Goal: Task Accomplishment & Management: Use online tool/utility

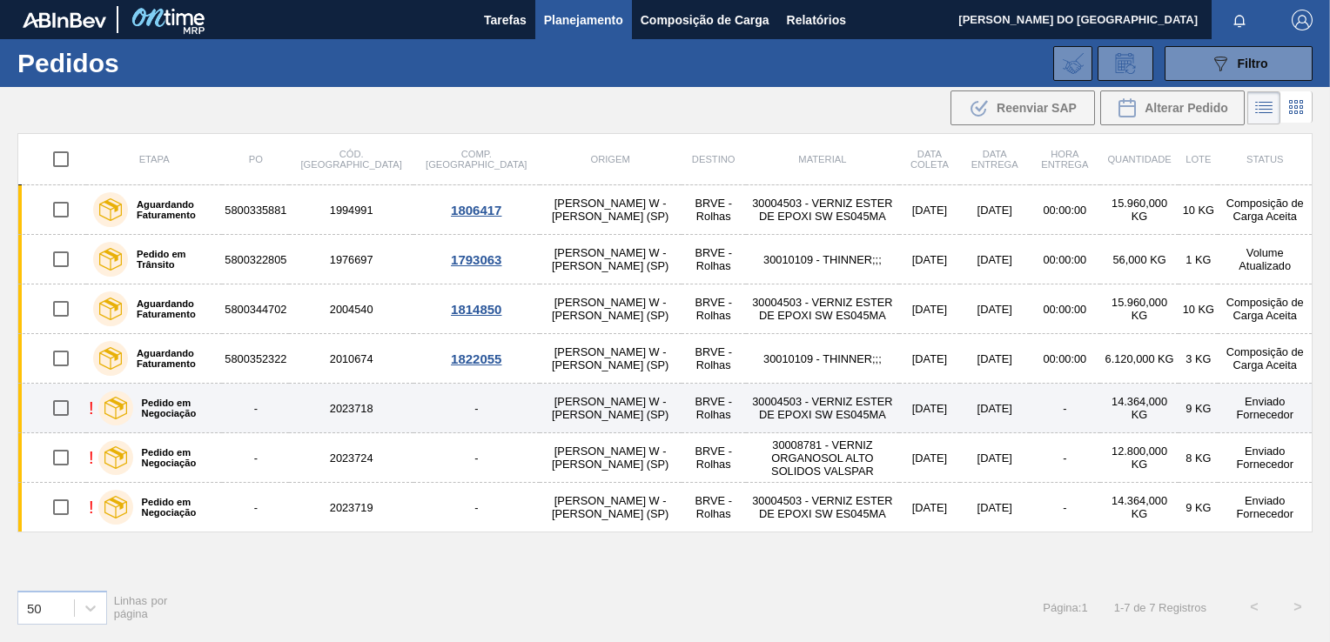
click at [769, 421] on td "30004503 - VERNIZ ESTER DE EPOXI SW ES045MA" at bounding box center [822, 409] width 153 height 50
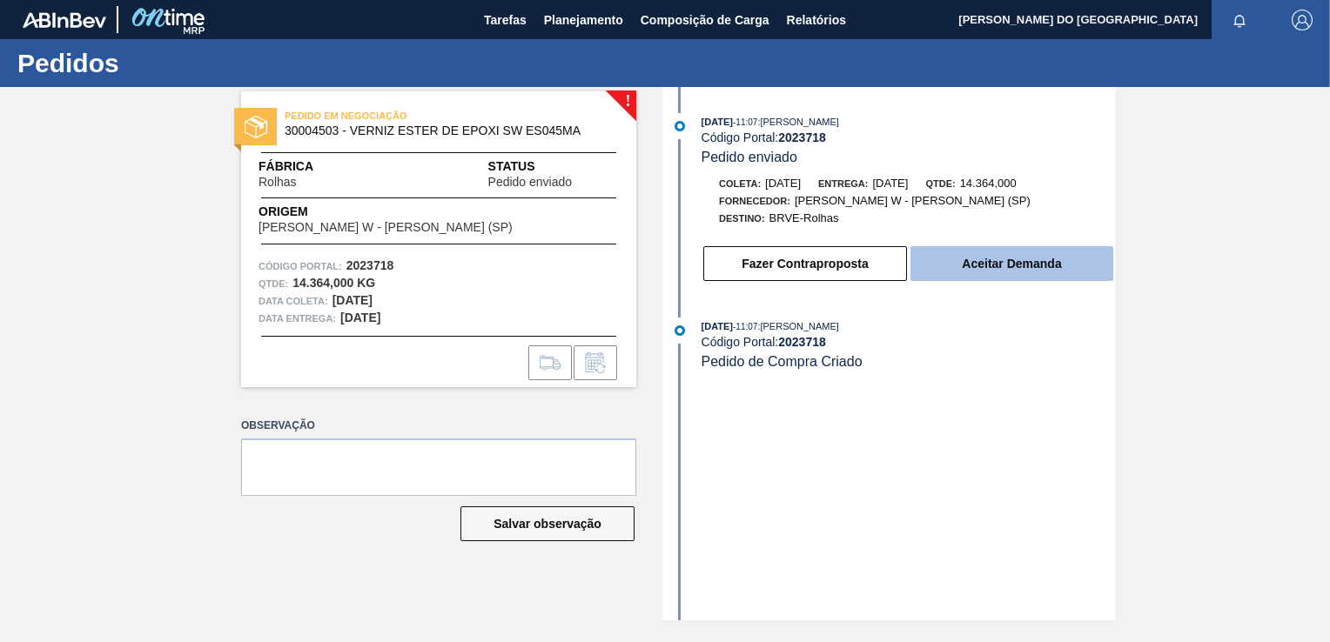
click at [987, 273] on button "Aceitar Demanda" at bounding box center [1011, 263] width 203 height 35
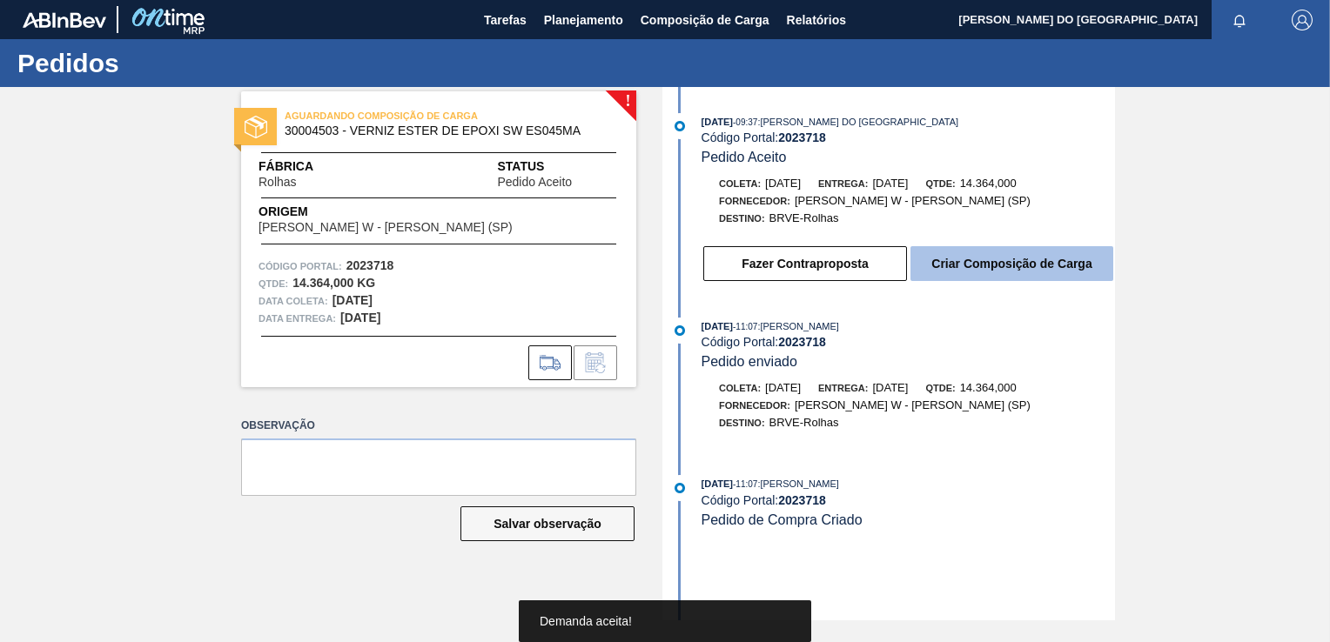
click at [987, 272] on button "Criar Composição de Carga" at bounding box center [1011, 263] width 203 height 35
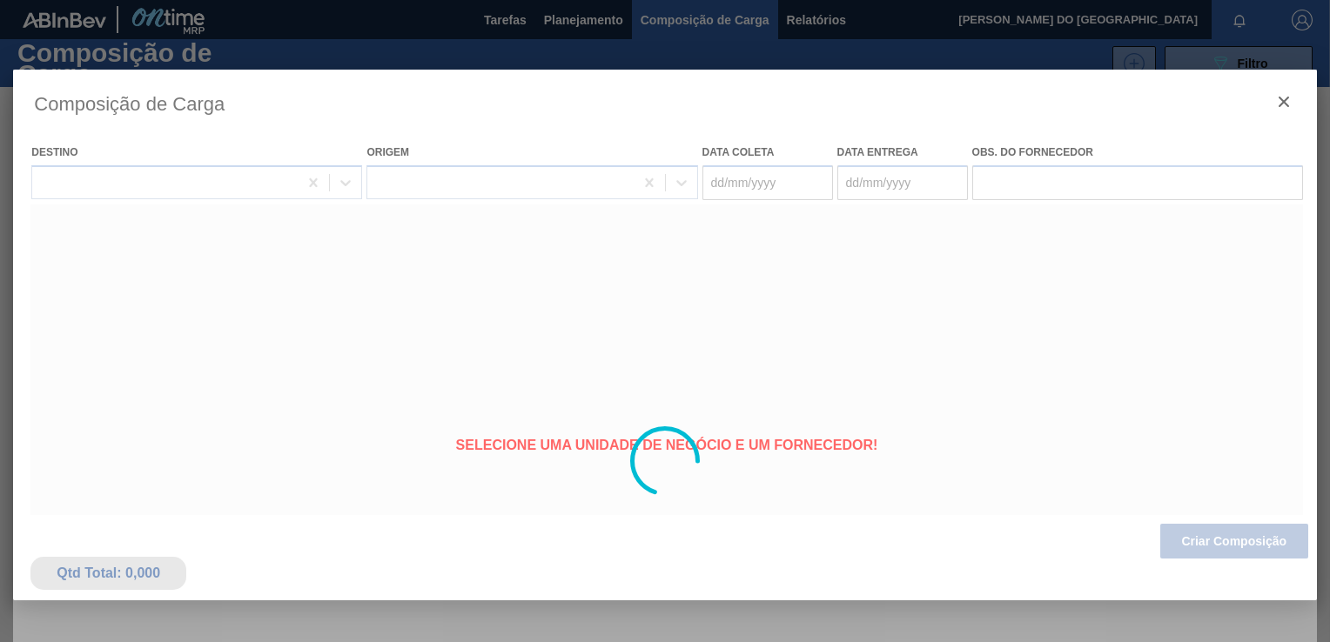
type coleta "[DATE]"
type entrega "[DATE]"
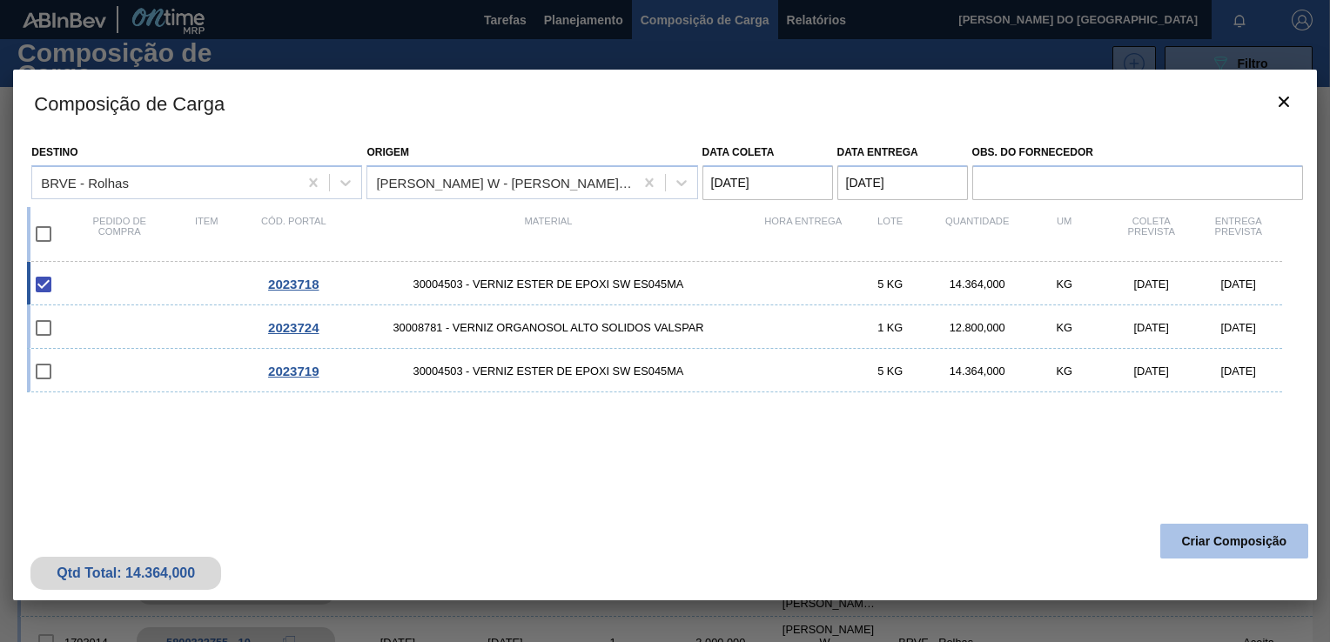
click at [1248, 538] on button "Criar Composição" at bounding box center [1234, 541] width 148 height 35
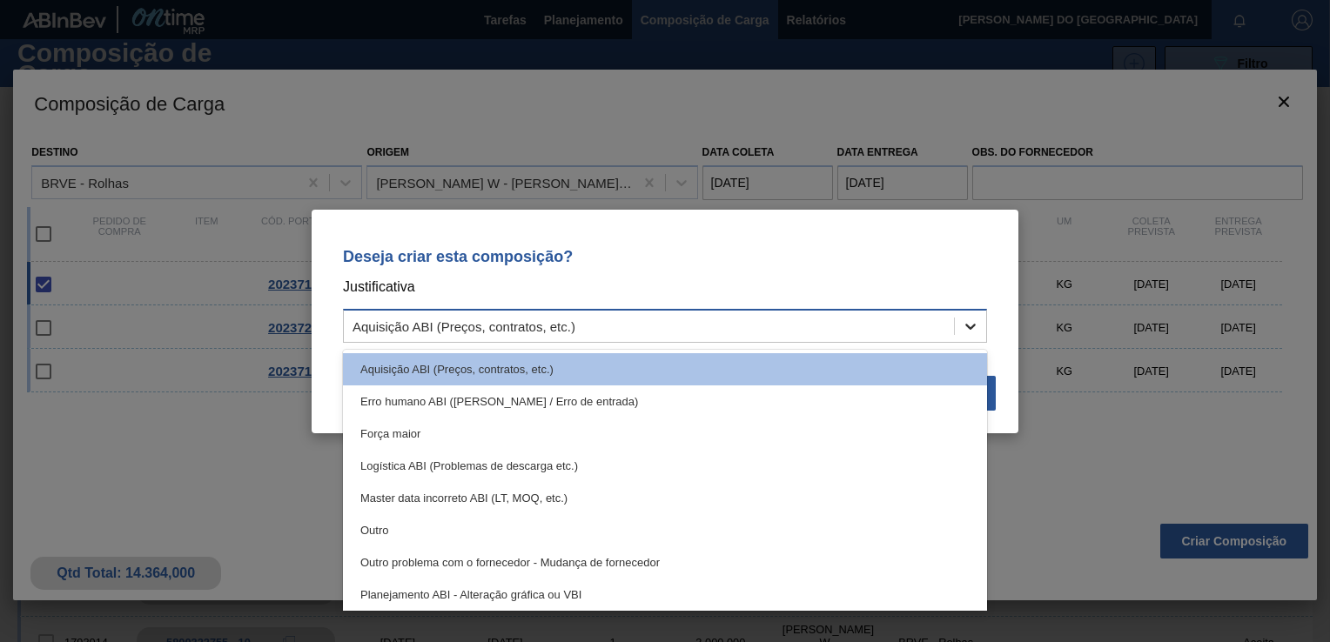
click at [968, 327] on icon at bounding box center [970, 326] width 17 height 17
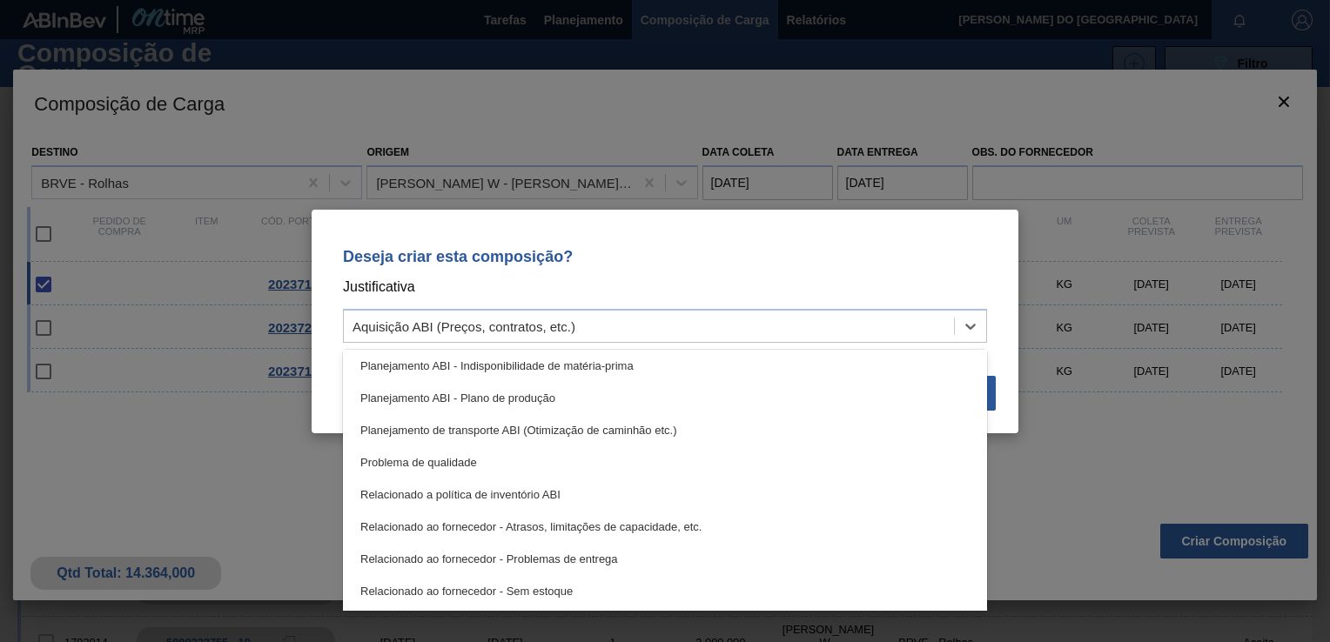
scroll to position [325, 0]
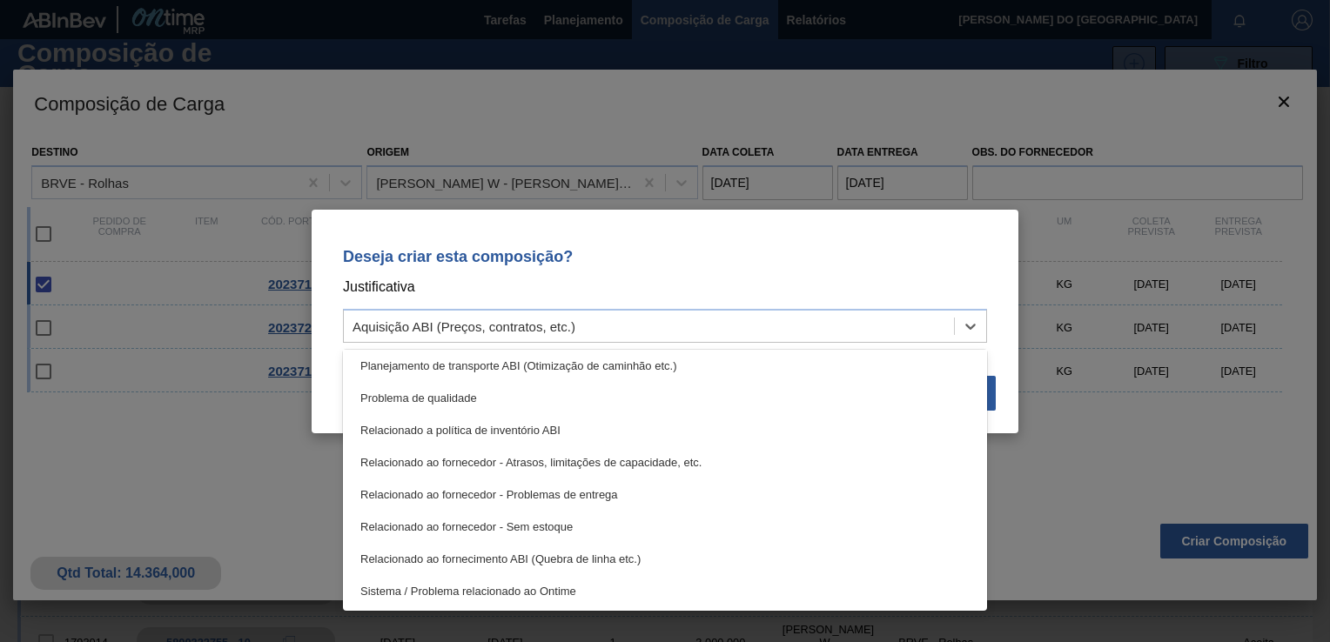
click at [1039, 496] on div "Deseja criar esta composição? Justificativa option Relacionado ao fornecedor - …" at bounding box center [665, 321] width 1330 height 642
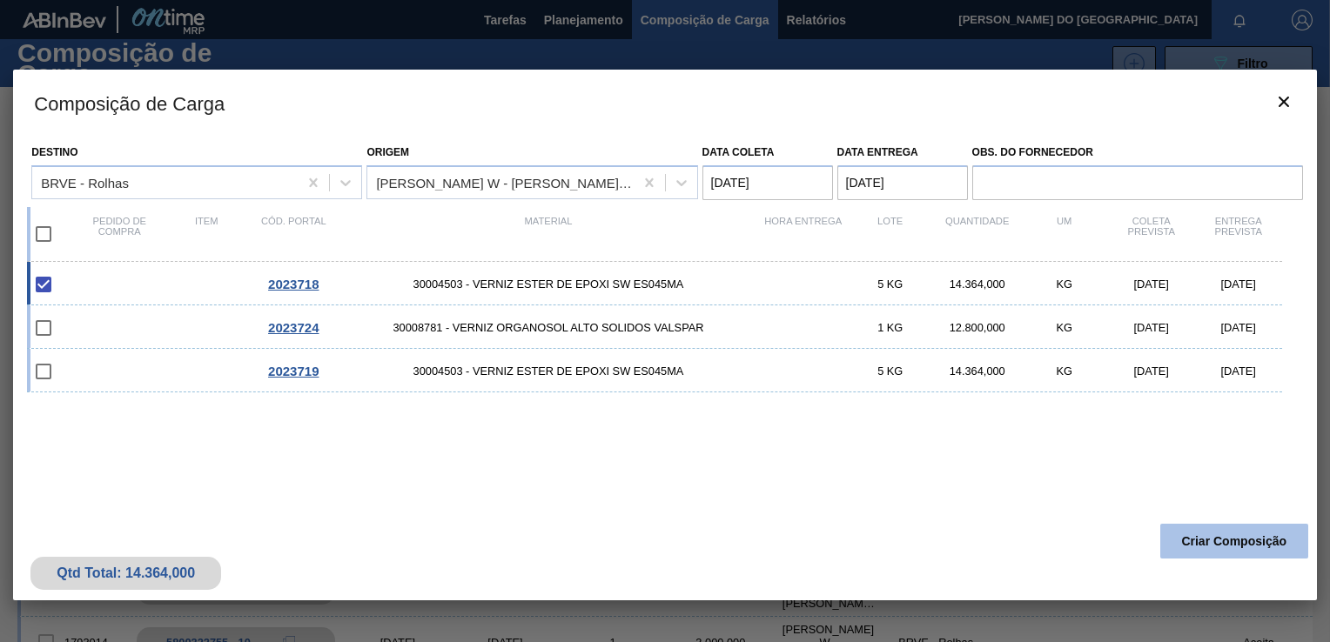
click at [1217, 537] on button "Criar Composição" at bounding box center [1234, 541] width 148 height 35
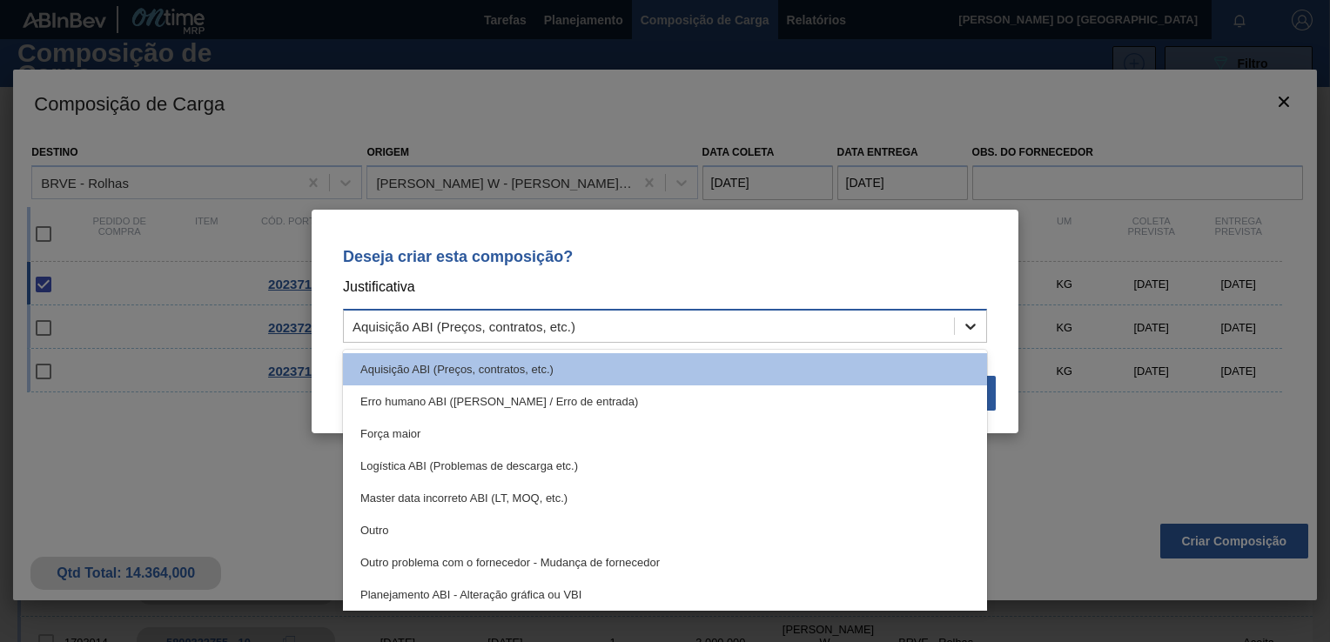
click at [972, 326] on icon at bounding box center [970, 327] width 10 height 6
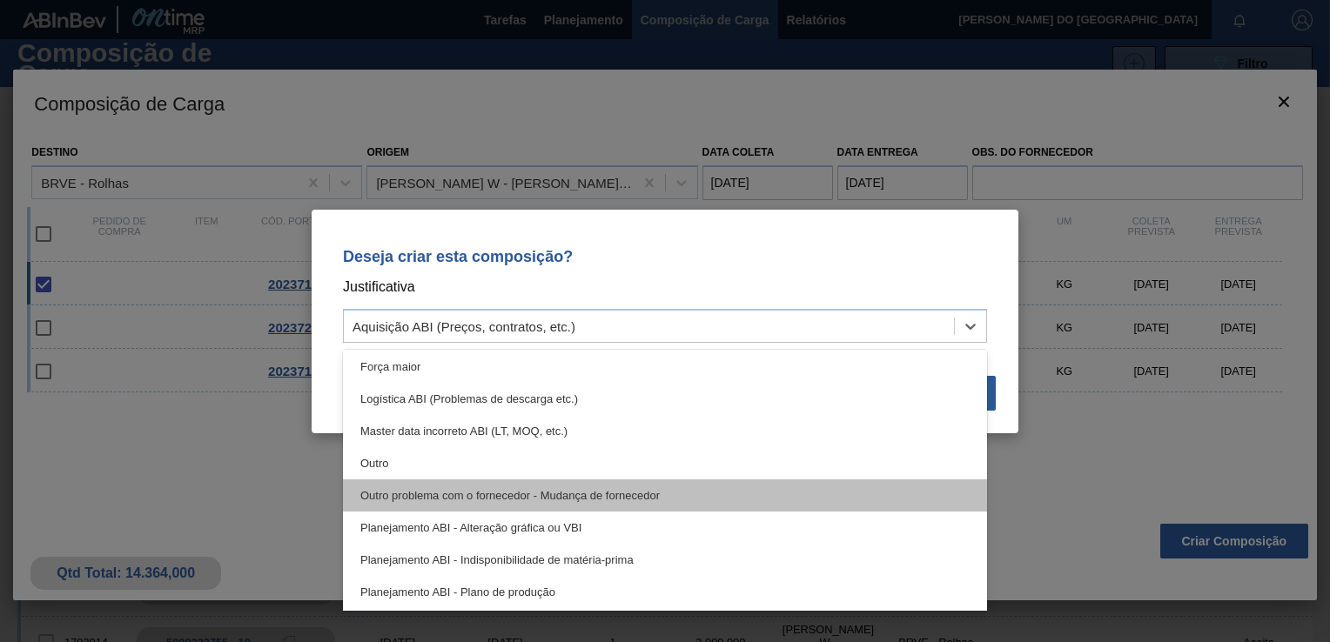
scroll to position [64, 0]
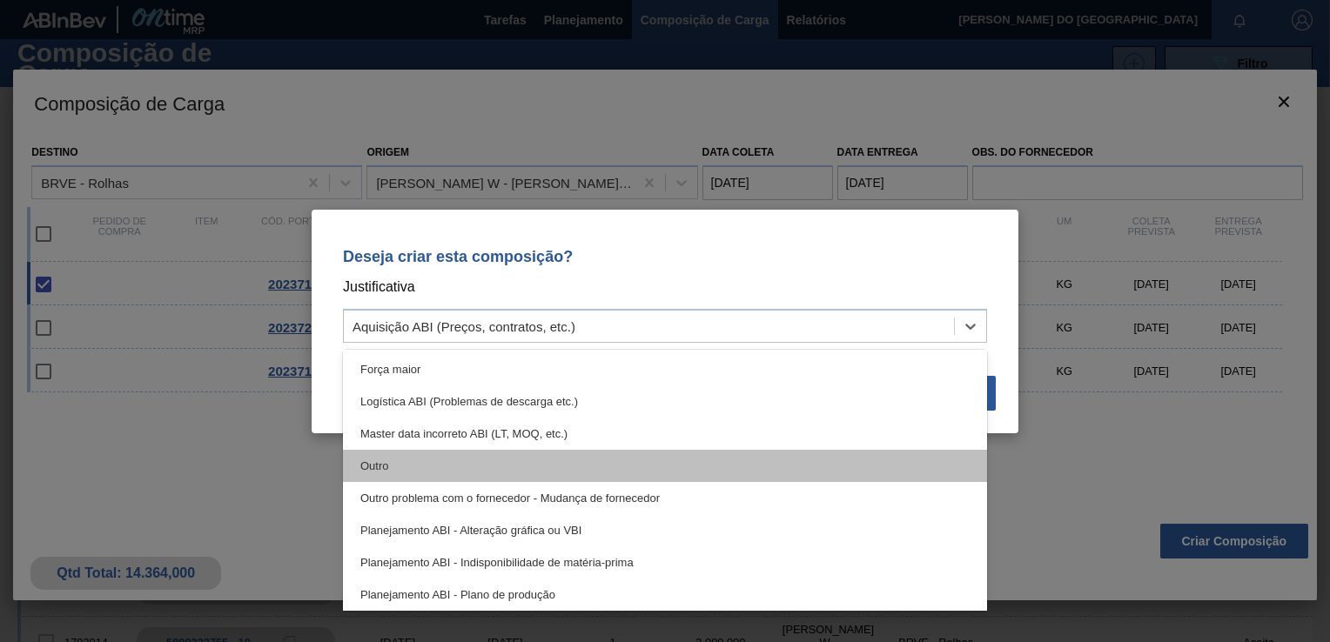
click at [466, 458] on div "Outro" at bounding box center [665, 466] width 644 height 32
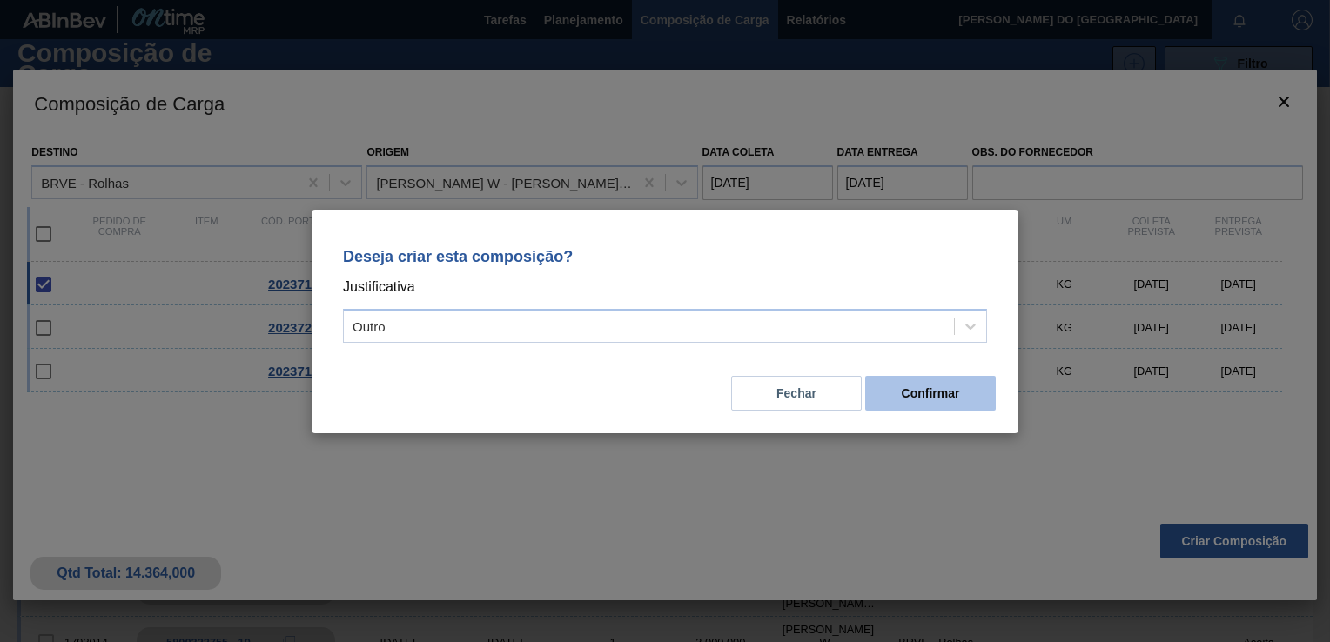
click at [993, 385] on button "Confirmar" at bounding box center [930, 393] width 131 height 35
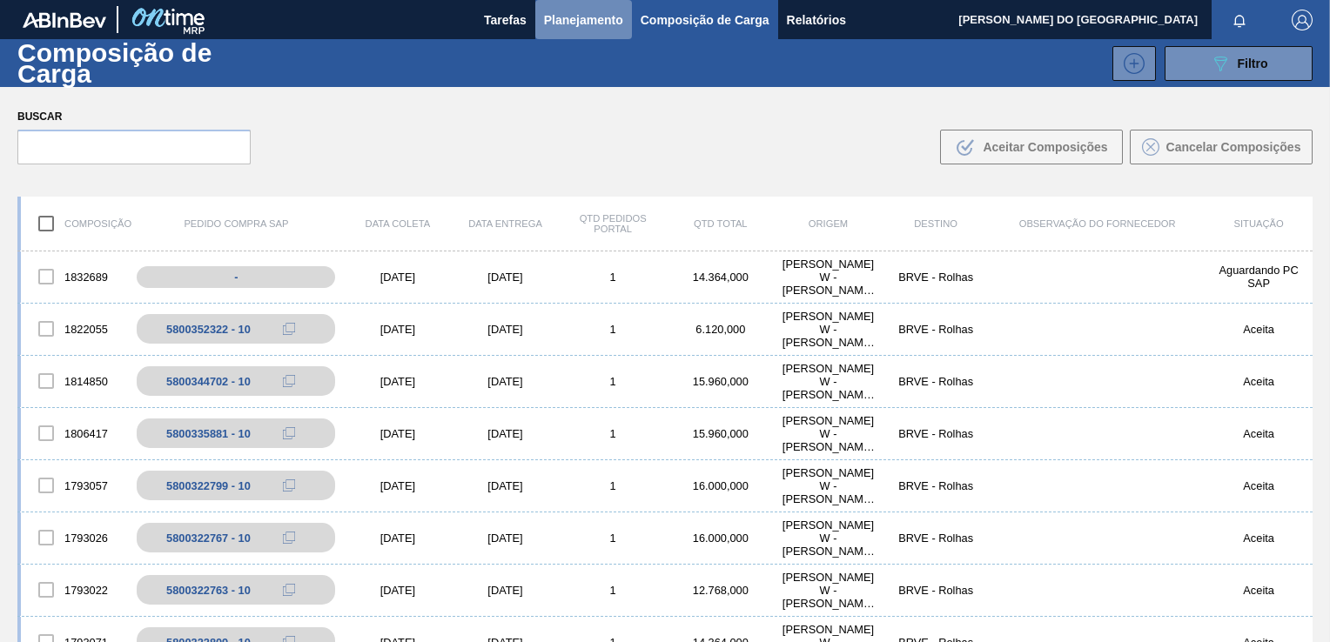
click at [559, 30] on span "Planejamento" at bounding box center [583, 20] width 79 height 21
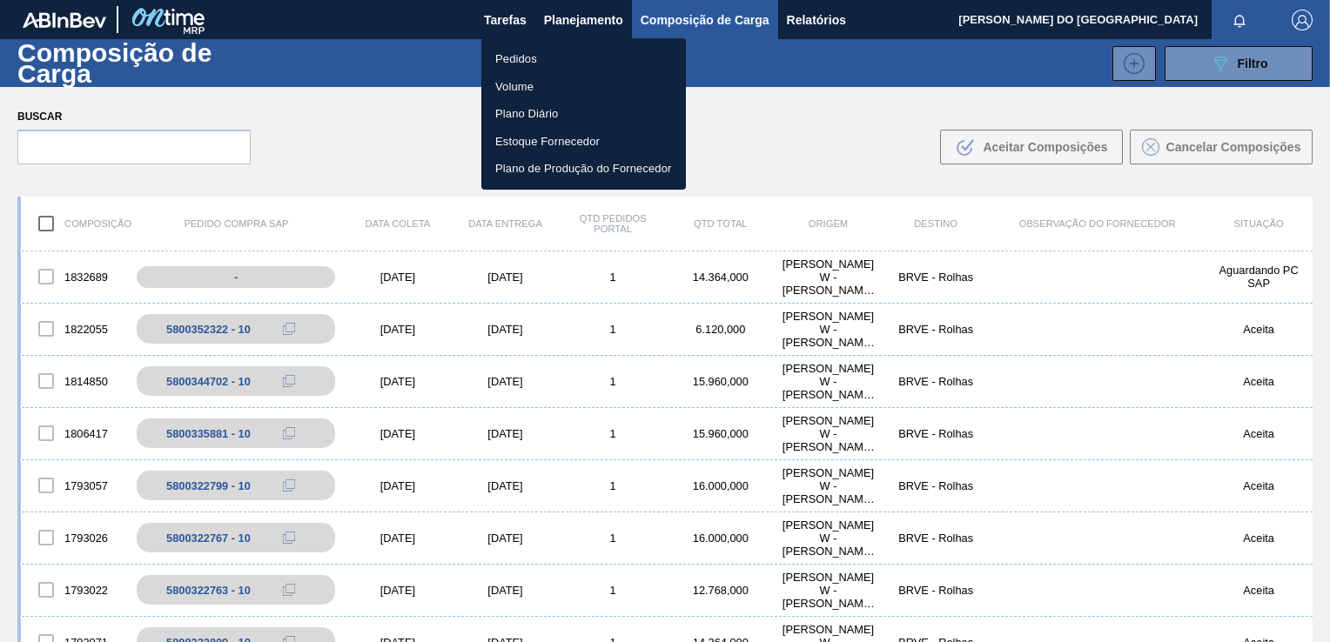
click at [553, 57] on li "Pedidos" at bounding box center [583, 59] width 204 height 28
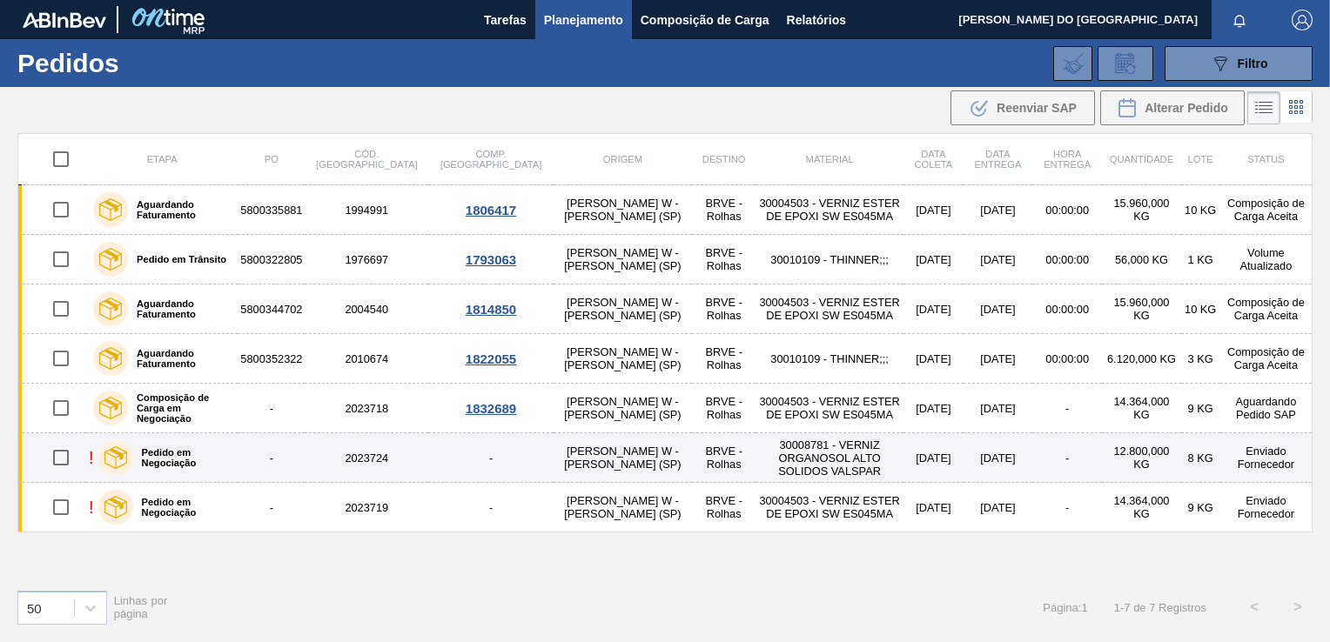
click at [755, 459] on td "30008781 - VERNIZ ORGANOSOL ALTO SOLIDOS VALSPAR" at bounding box center [828, 458] width 147 height 50
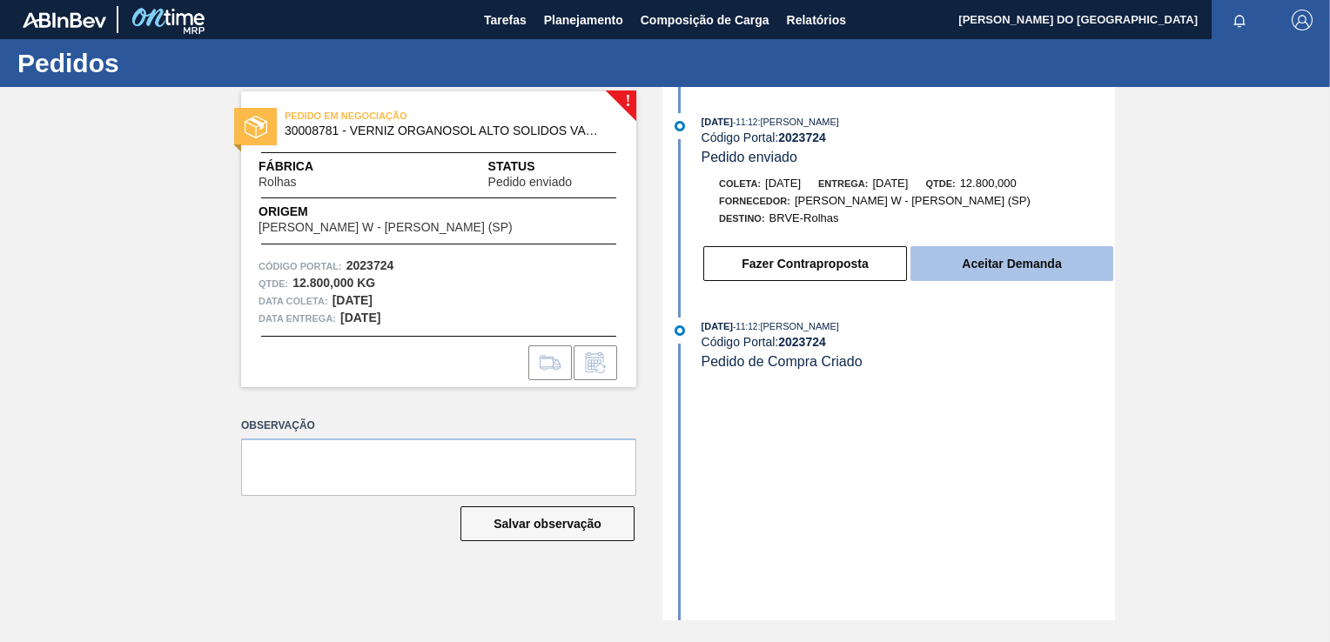
click at [956, 278] on button "Aceitar Demanda" at bounding box center [1011, 263] width 203 height 35
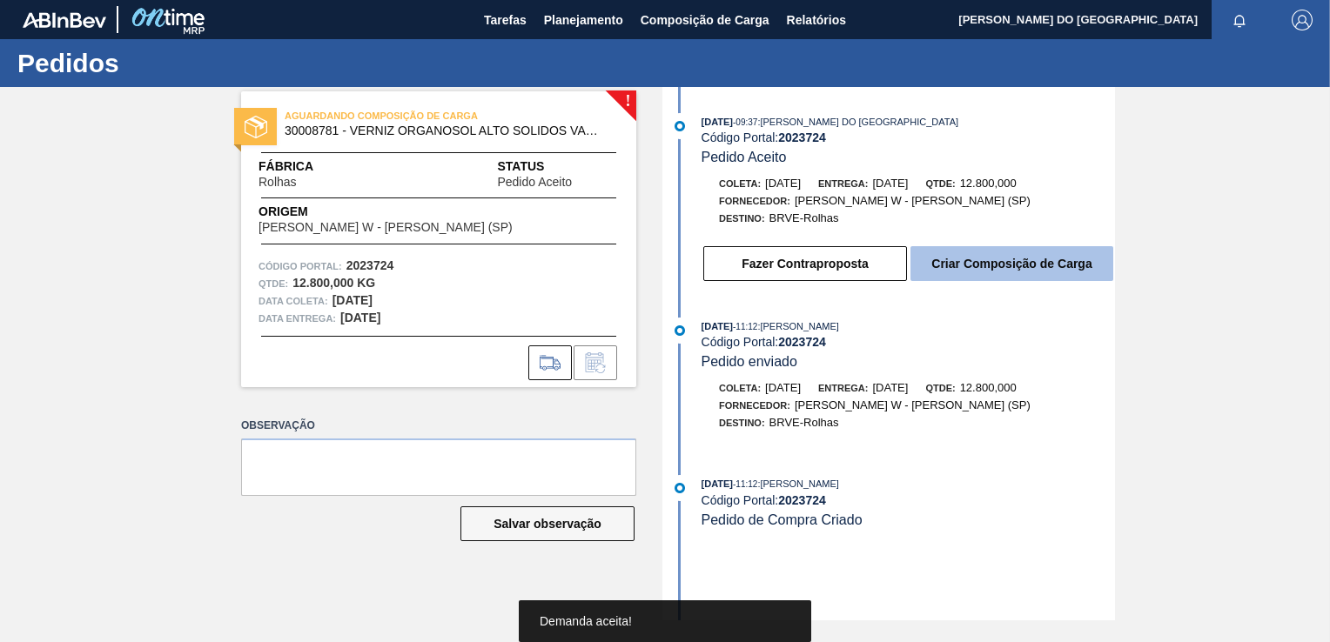
click at [1014, 254] on button "Criar Composição de Carga" at bounding box center [1011, 263] width 203 height 35
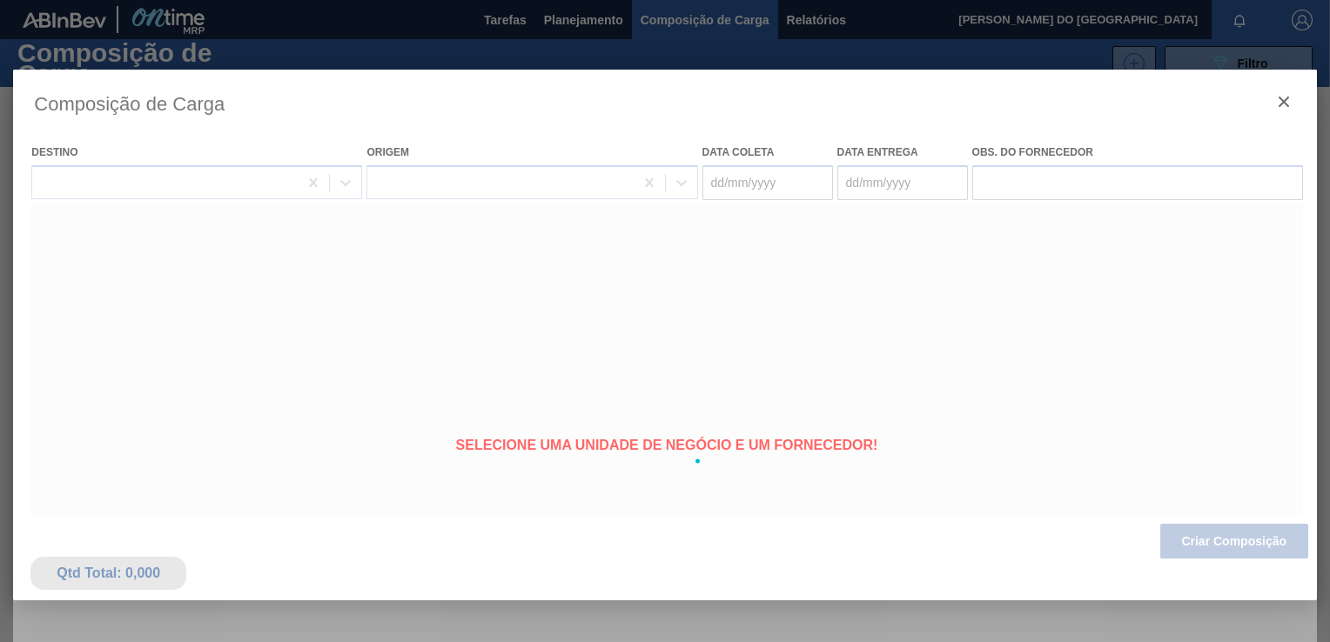
type coleta "[DATE]"
type entrega "[DATE]"
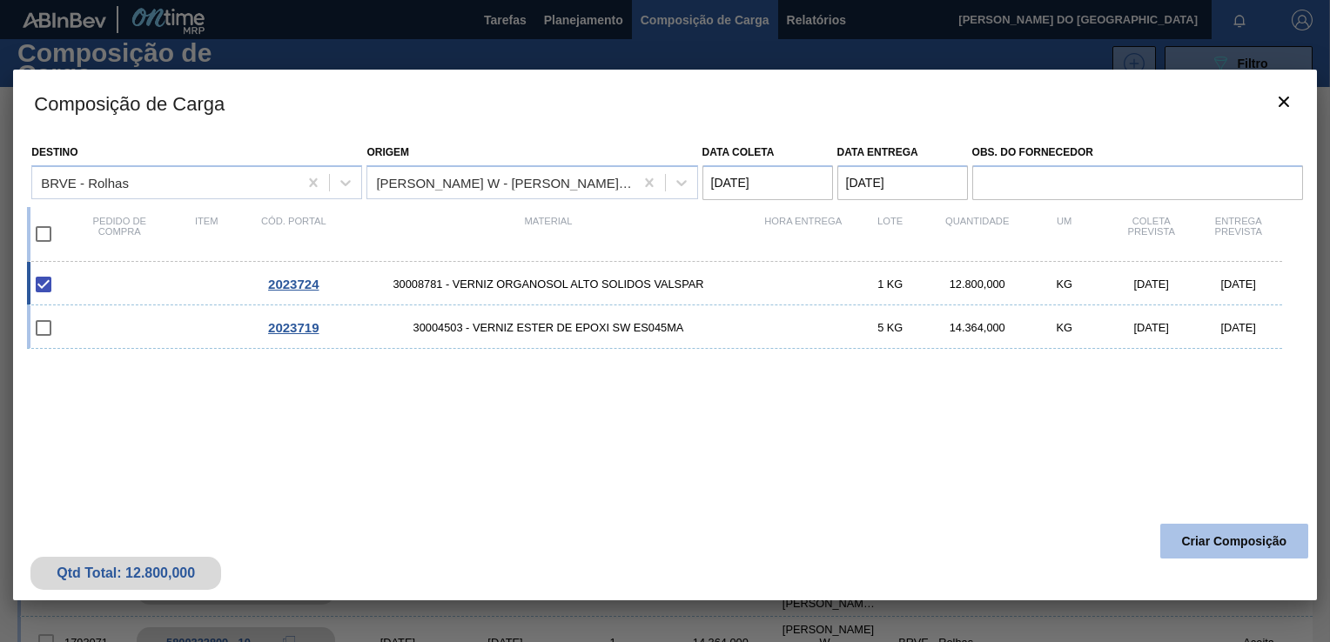
click at [1196, 535] on button "Criar Composição" at bounding box center [1234, 541] width 148 height 35
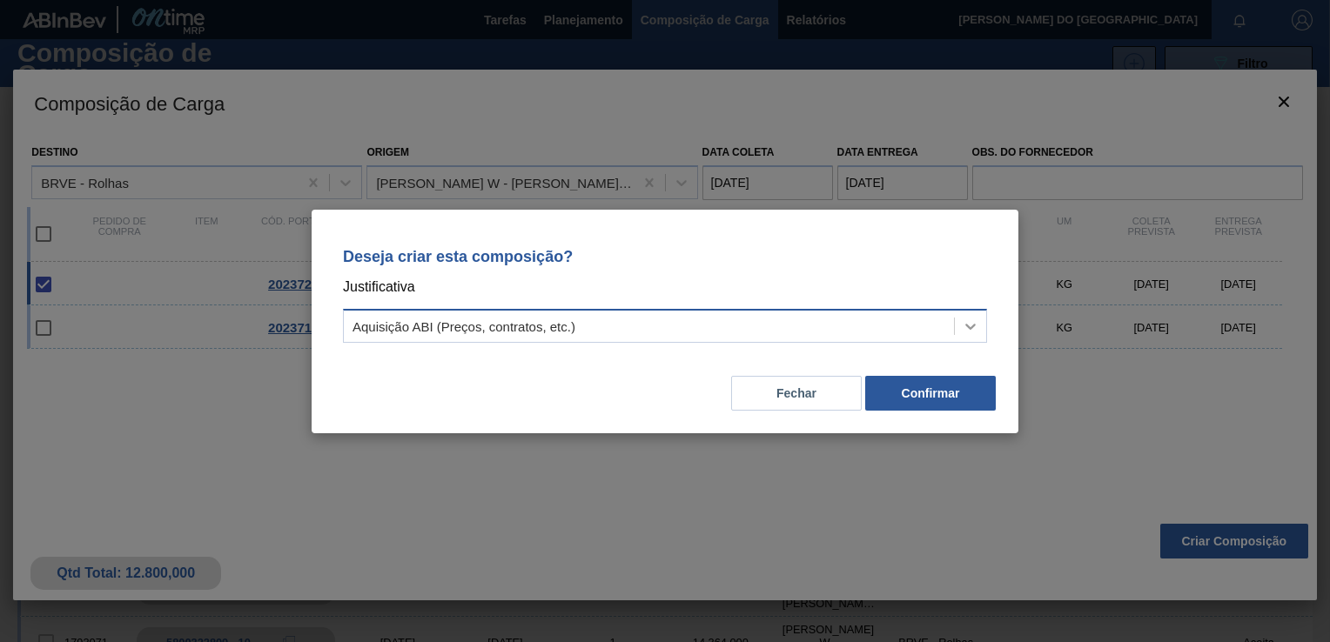
click at [971, 332] on icon at bounding box center [970, 326] width 17 height 17
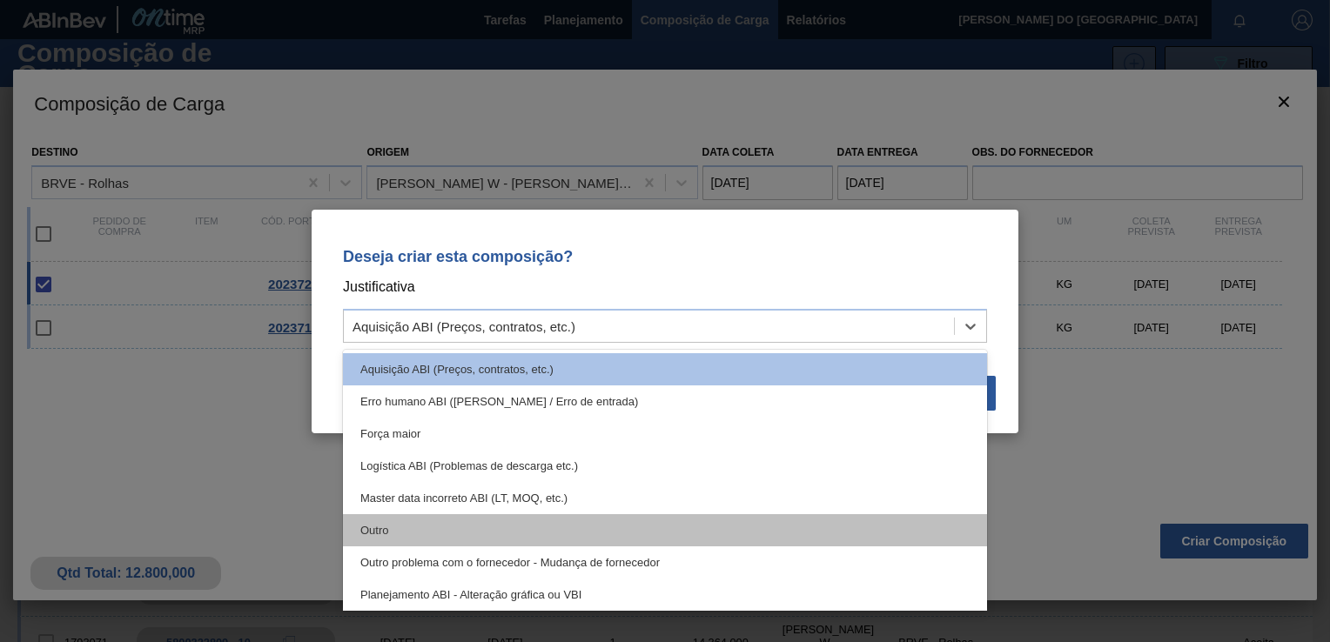
click at [482, 515] on div "Outro" at bounding box center [665, 530] width 644 height 32
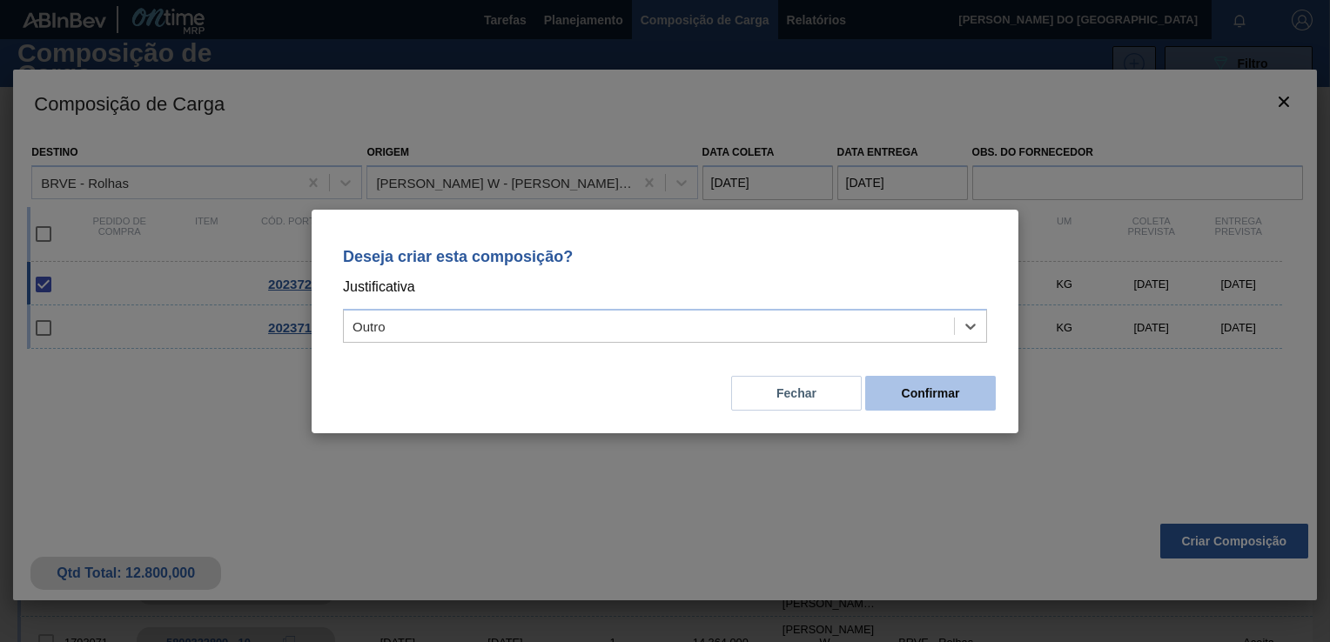
click at [938, 398] on button "Confirmar" at bounding box center [930, 393] width 131 height 35
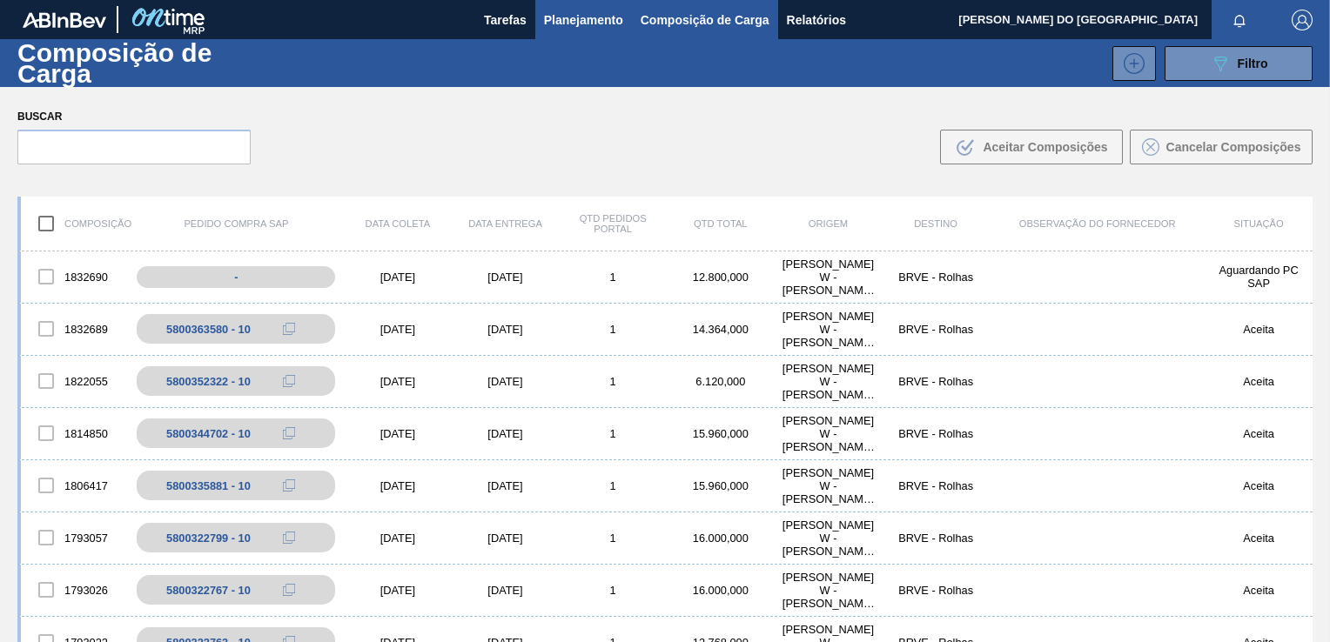
click at [574, 20] on span "Planejamento" at bounding box center [583, 20] width 79 height 21
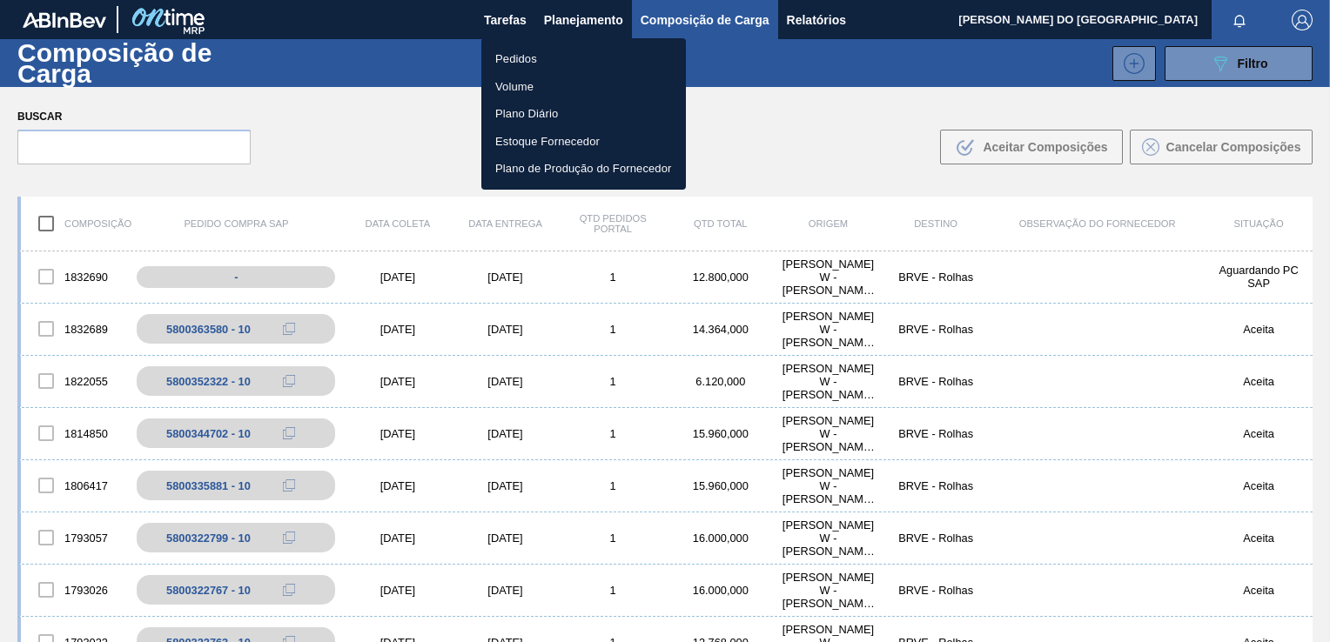
click at [572, 54] on li "Pedidos" at bounding box center [583, 59] width 204 height 28
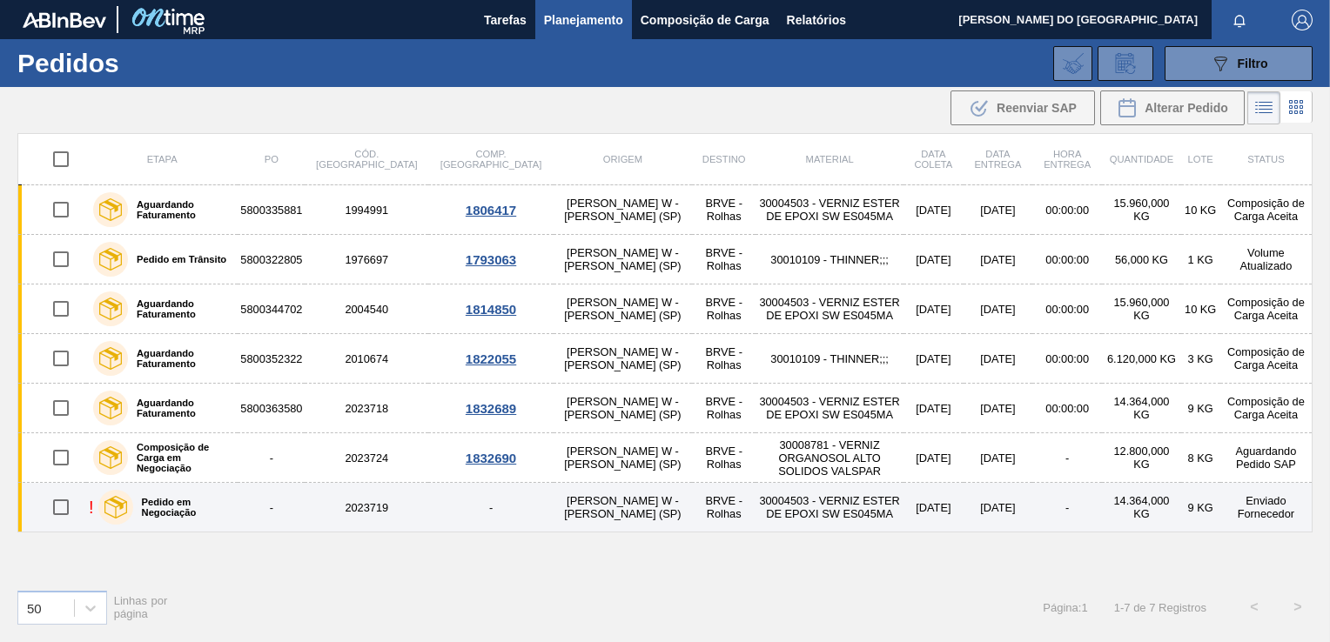
click at [766, 493] on td "30004503 - VERNIZ ESTER DE EPOXI SW ES045MA" at bounding box center [828, 508] width 147 height 50
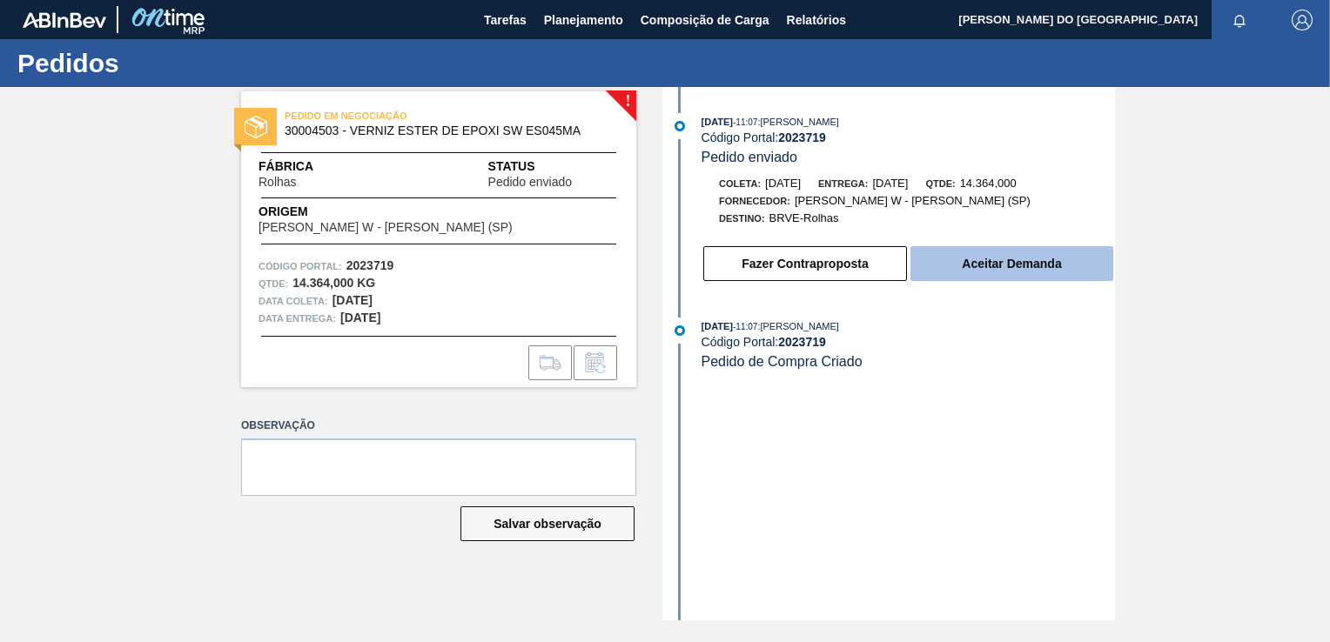
click at [1011, 259] on button "Aceitar Demanda" at bounding box center [1011, 263] width 203 height 35
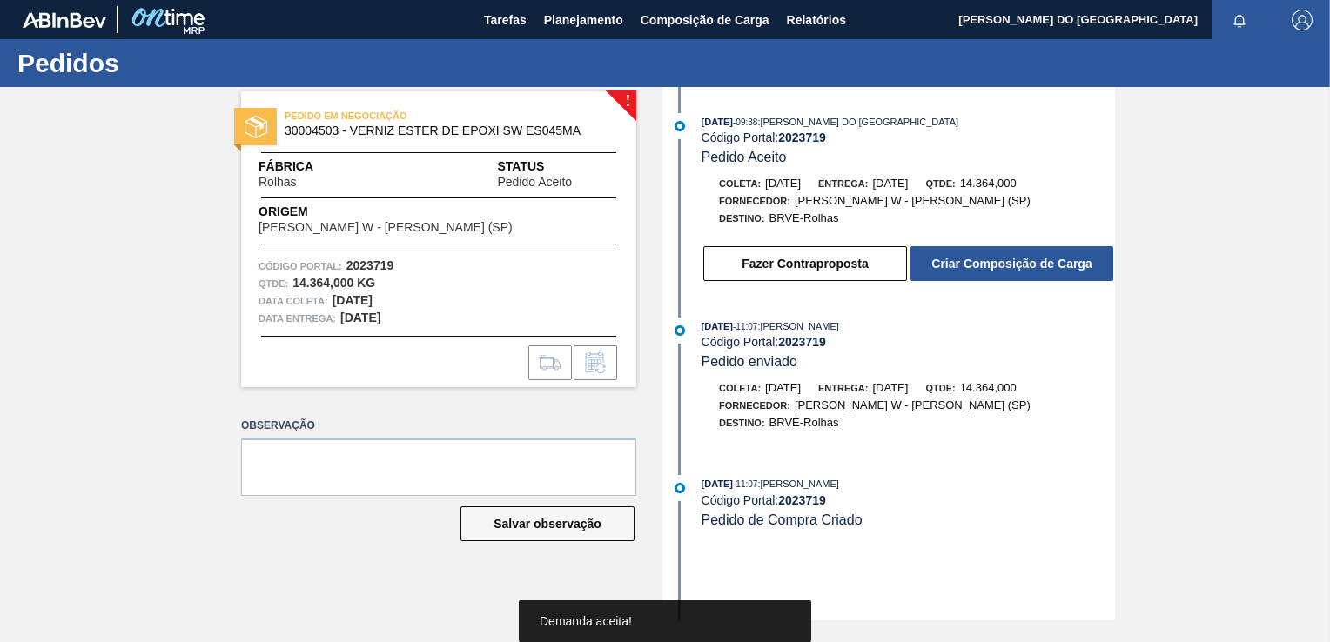
click at [1023, 292] on div "[DATE] 09:38 : [PERSON_NAME] DO BRASIL Código Portal: 2023719 Pedido Aceito [PE…" at bounding box center [891, 202] width 448 height 178
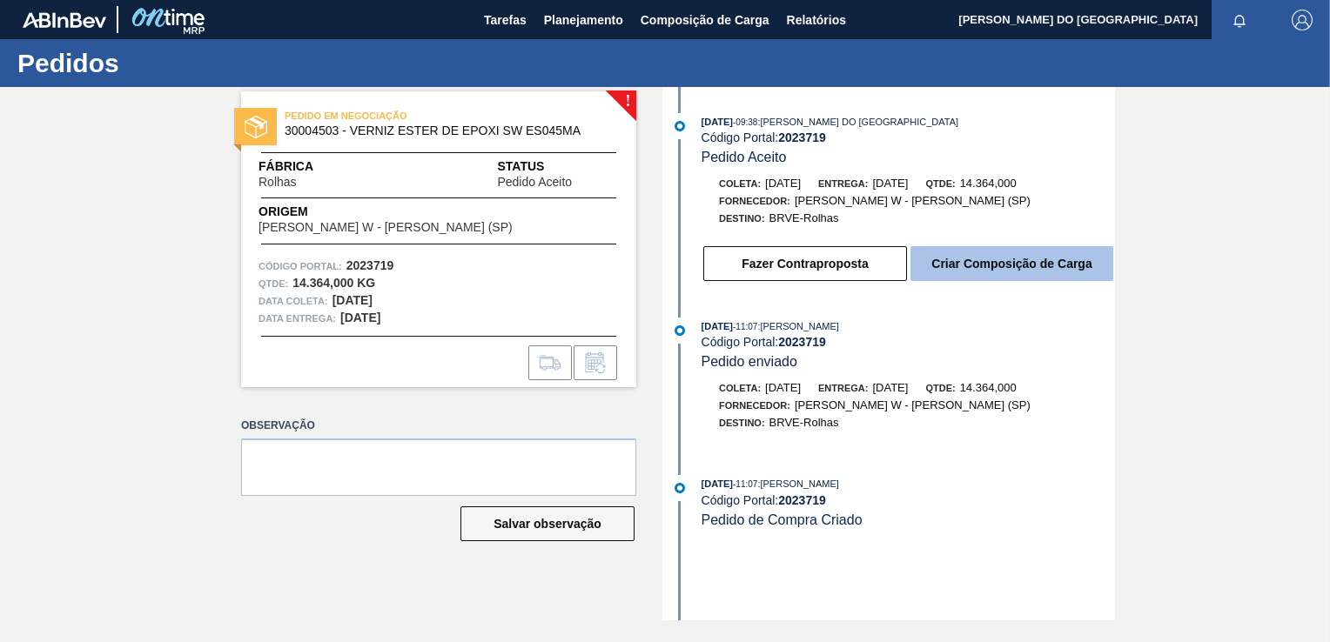
click at [1023, 277] on button "Criar Composição de Carga" at bounding box center [1011, 263] width 203 height 35
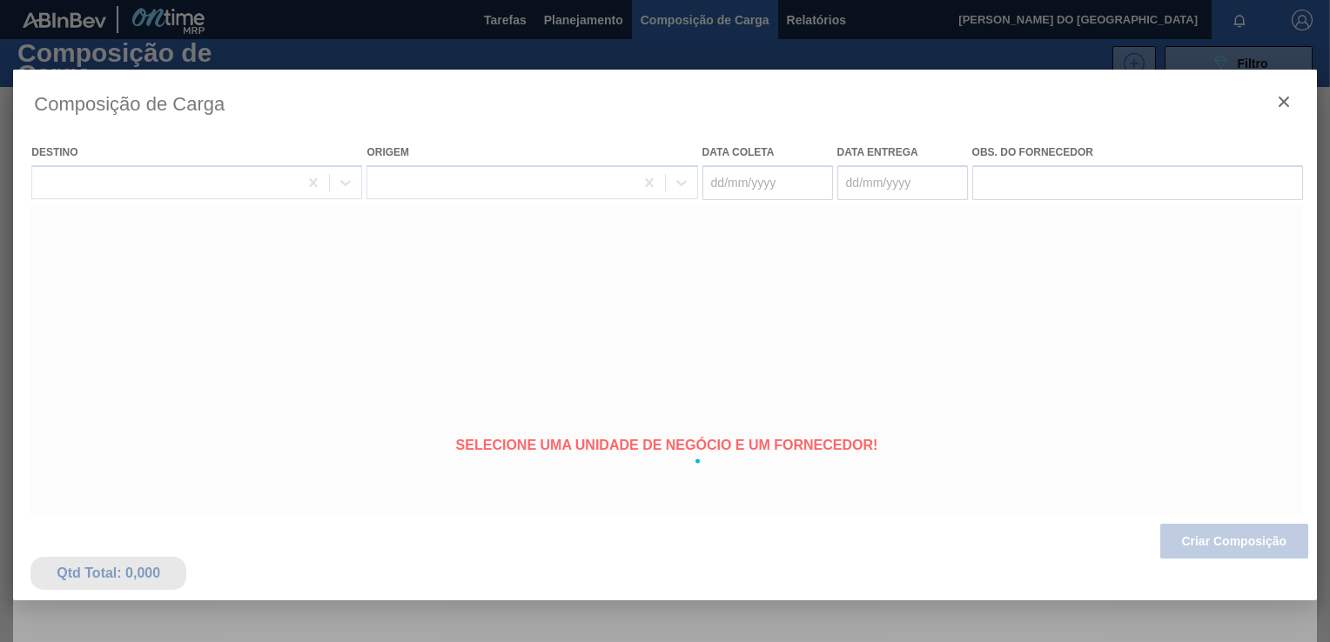
type coleta "[DATE]"
type entrega "[DATE]"
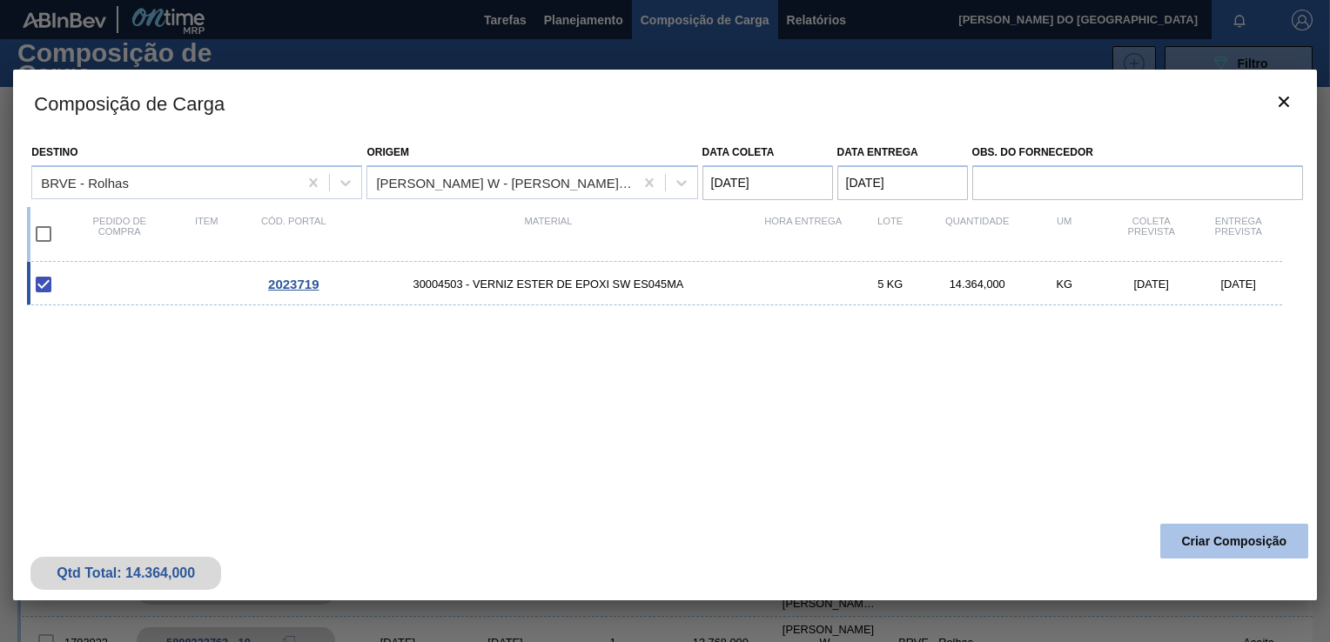
click at [1199, 539] on button "Criar Composição" at bounding box center [1234, 541] width 148 height 35
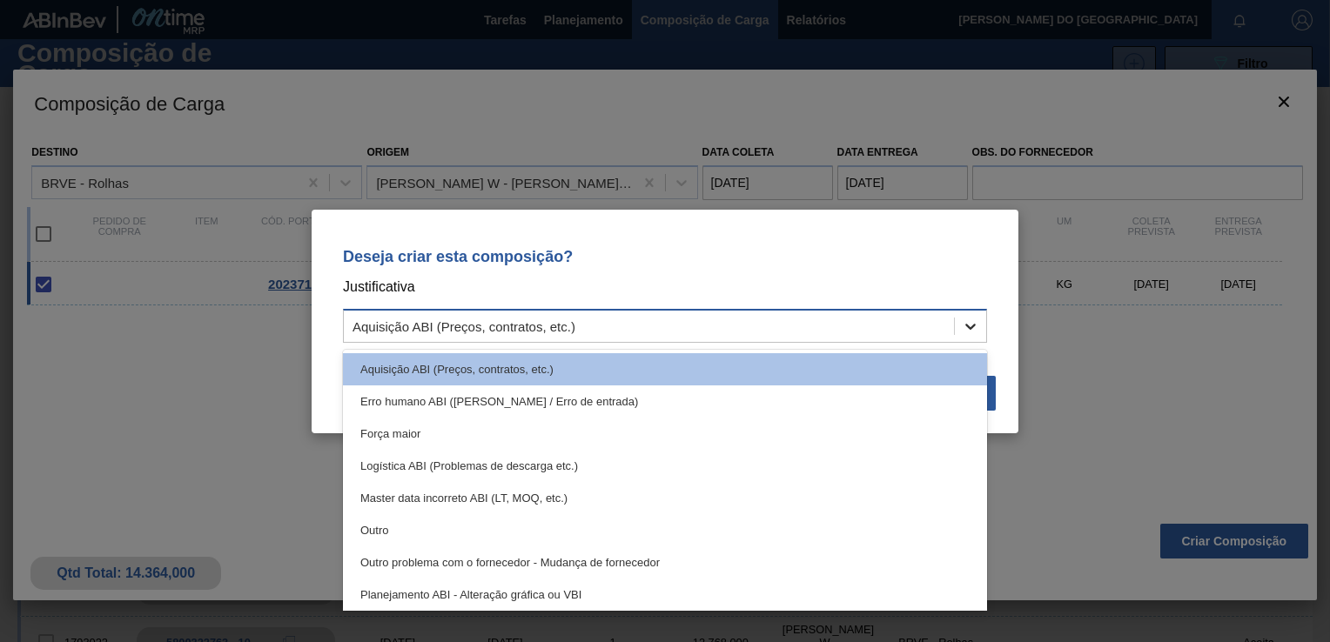
click at [978, 322] on icon at bounding box center [970, 326] width 17 height 17
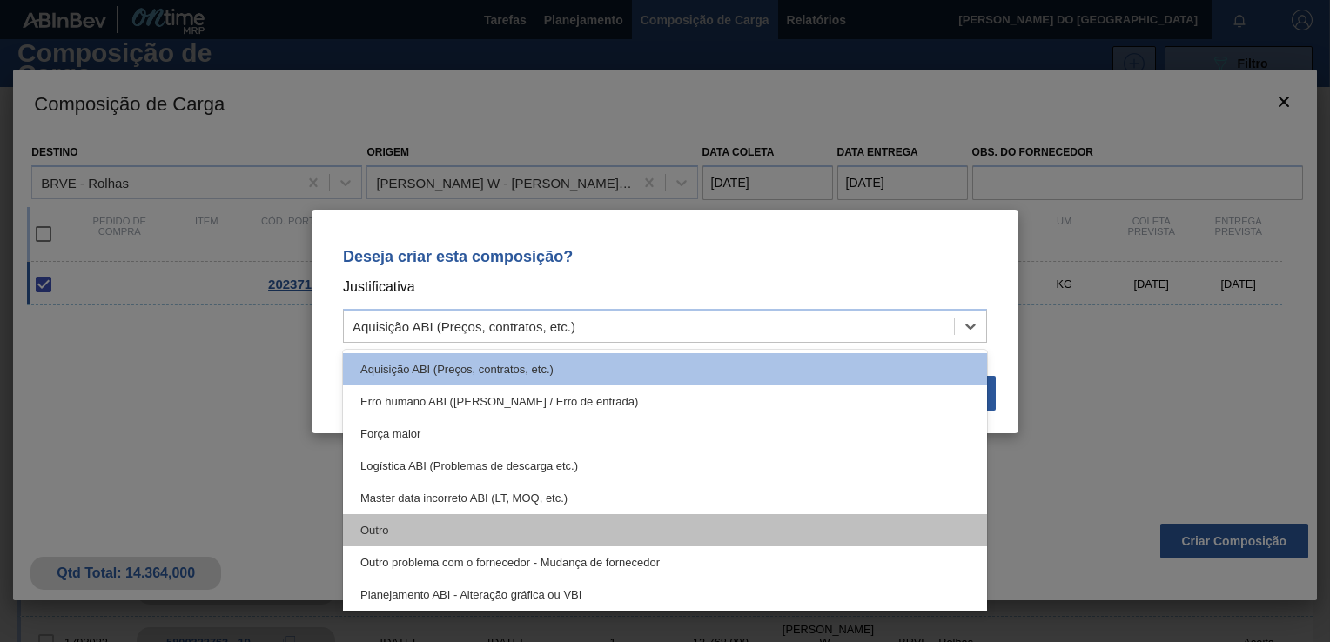
click at [468, 518] on div "Outro" at bounding box center [665, 530] width 644 height 32
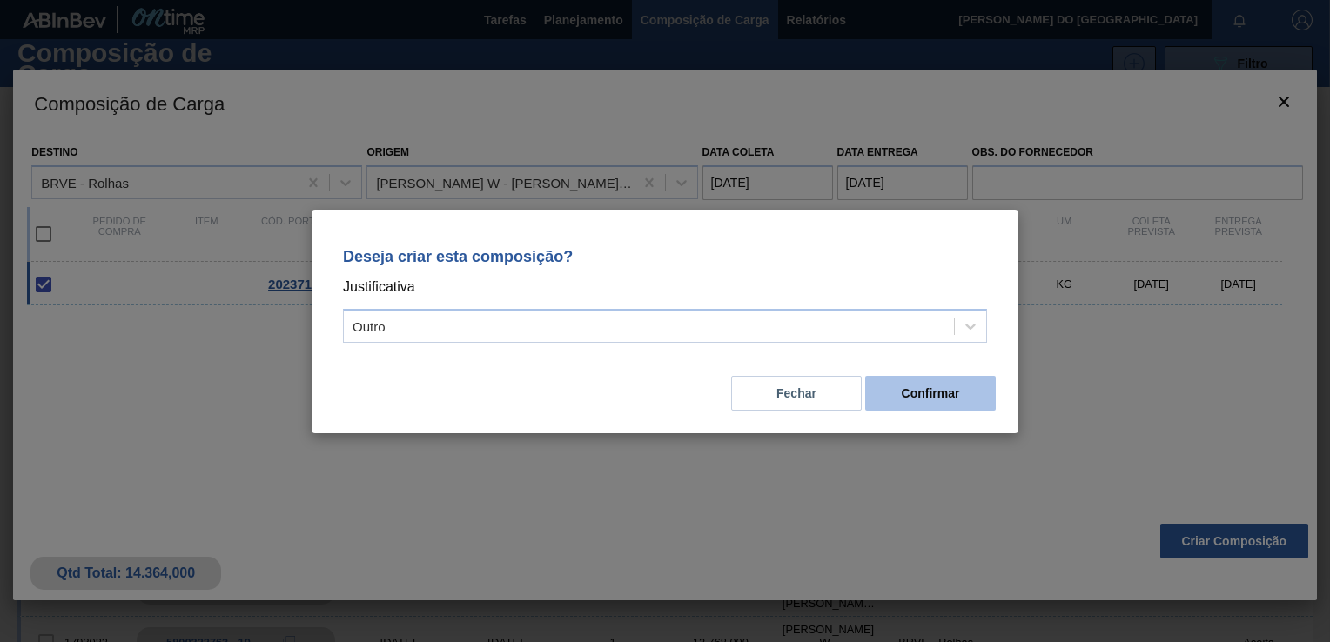
click at [922, 406] on button "Confirmar" at bounding box center [930, 393] width 131 height 35
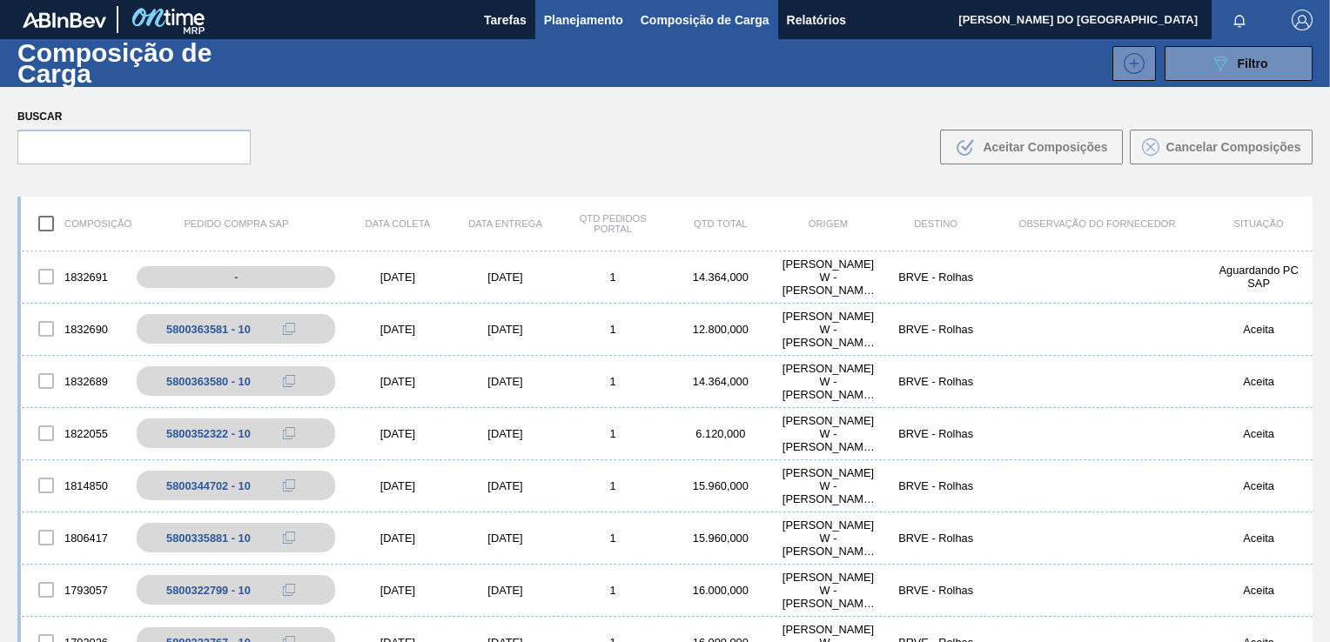
click at [588, 23] on span "Planejamento" at bounding box center [583, 20] width 79 height 21
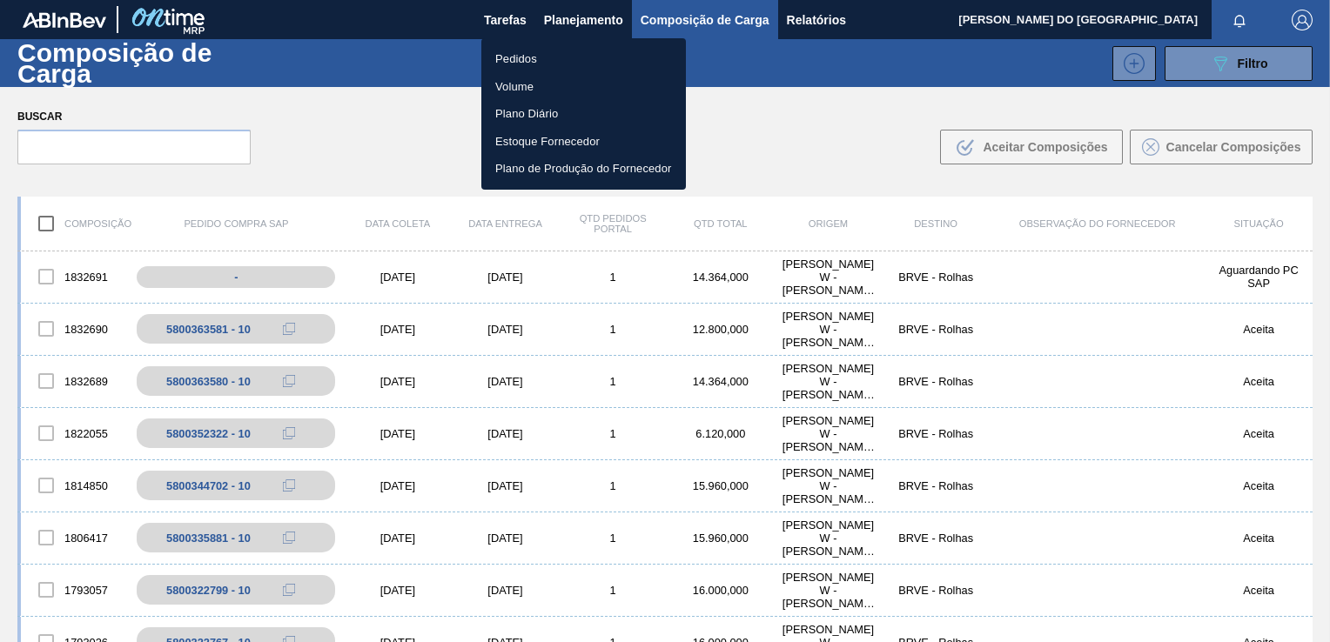
click at [584, 57] on li "Pedidos" at bounding box center [583, 59] width 204 height 28
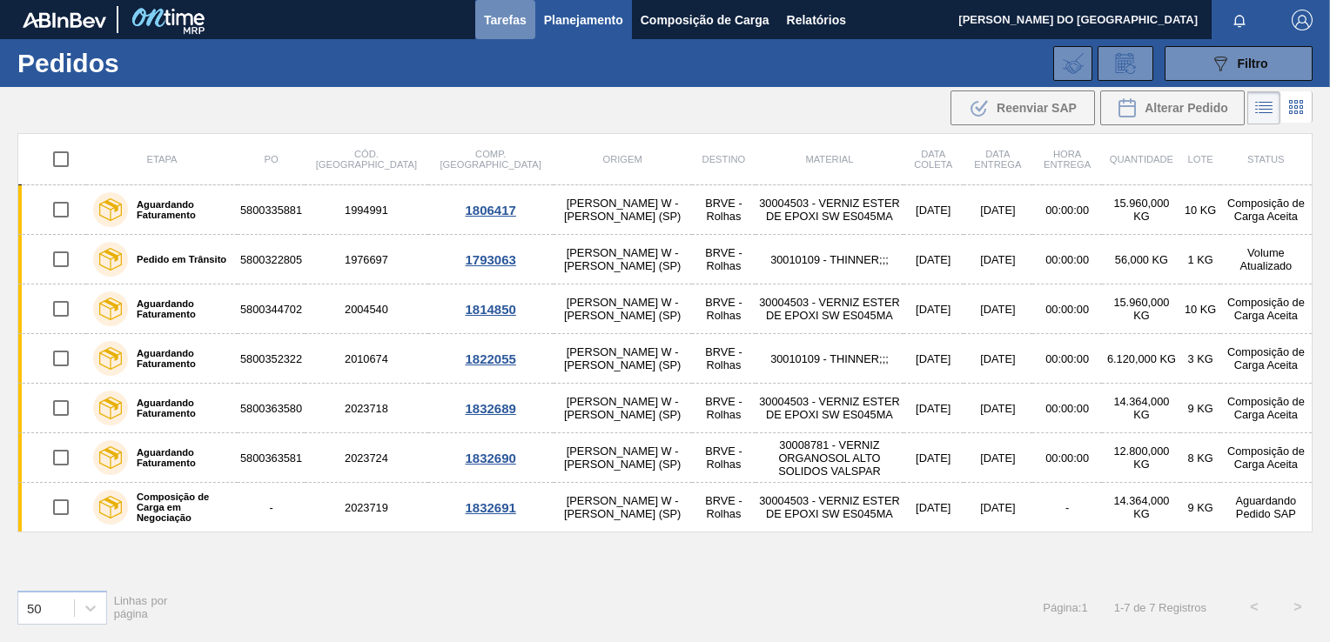
click at [504, 15] on span "Tarefas" at bounding box center [505, 20] width 43 height 21
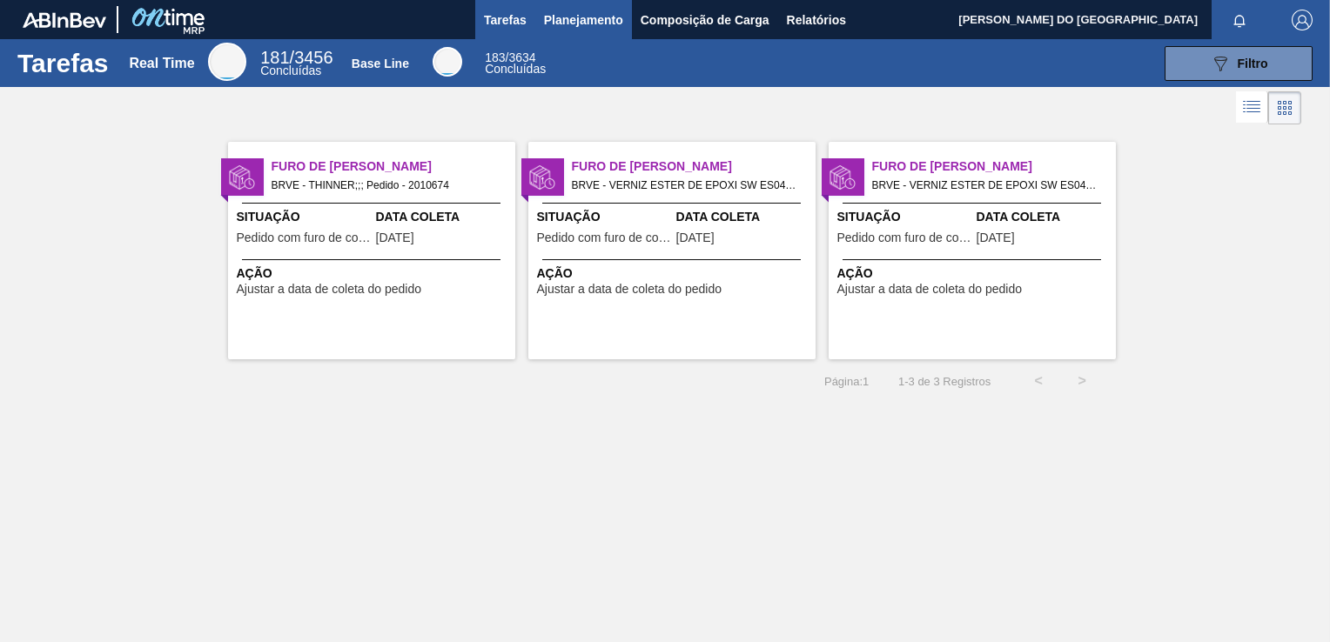
click at [559, 16] on span "Planejamento" at bounding box center [583, 20] width 79 height 21
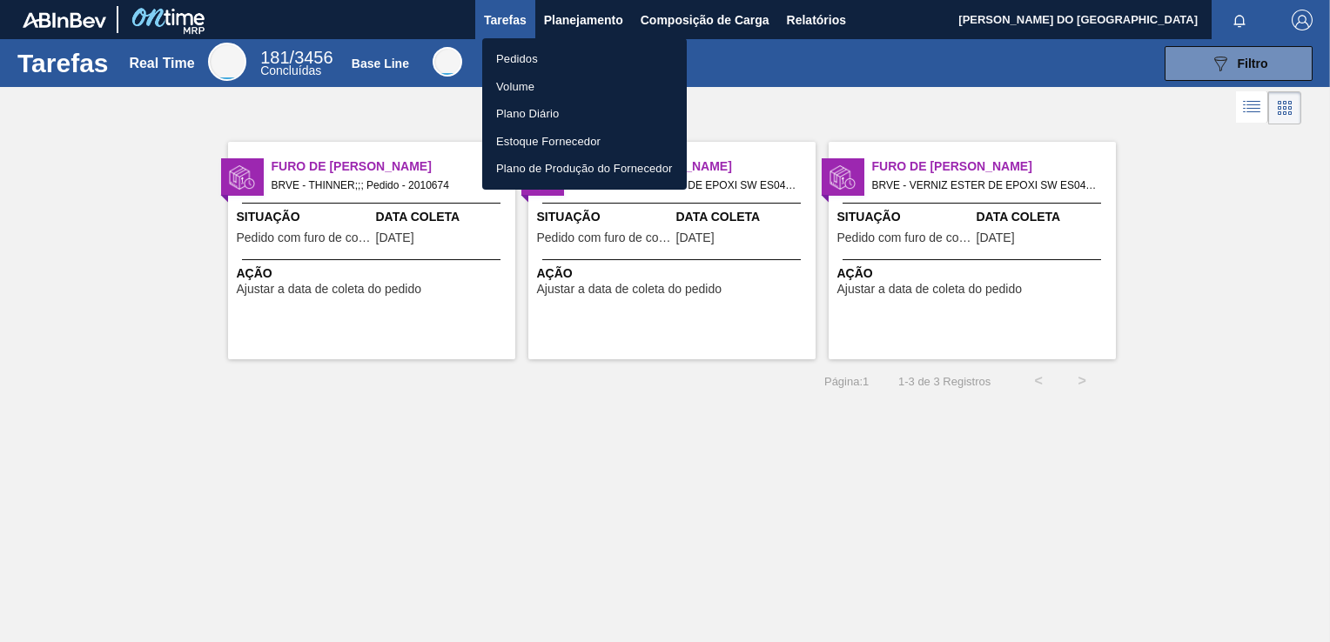
click at [573, 52] on li "Pedidos" at bounding box center [584, 59] width 204 height 28
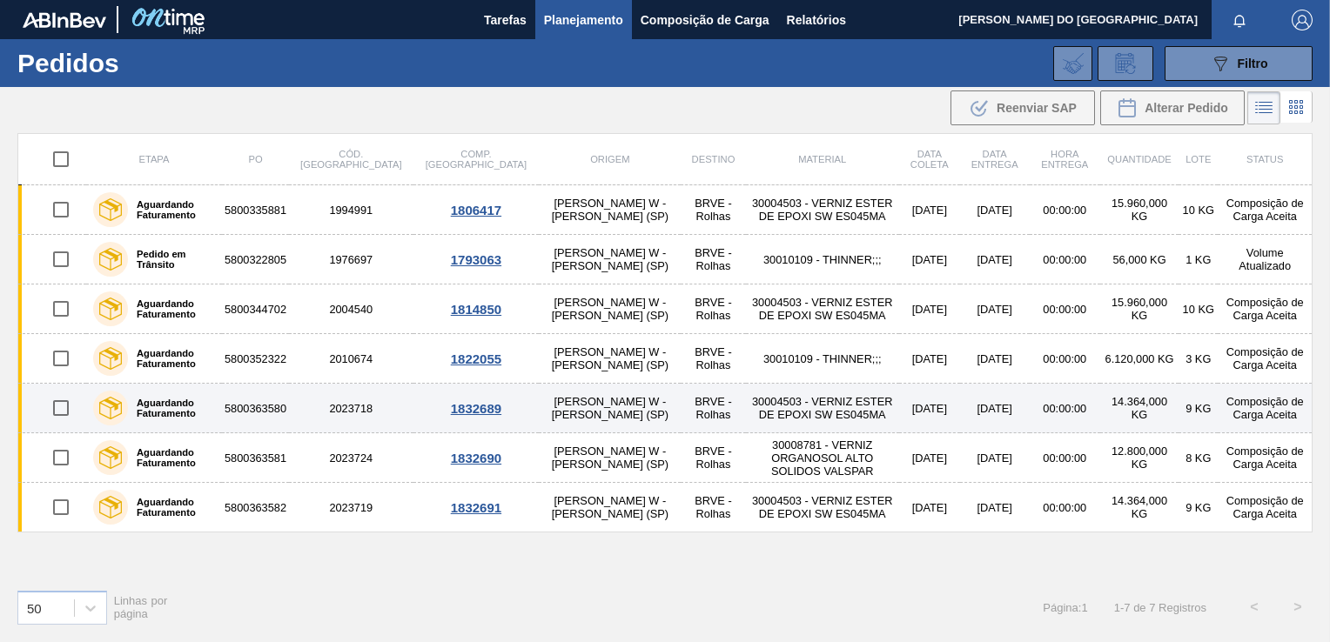
click at [746, 421] on td "30004503 - VERNIZ ESTER DE EPOXI SW ES045MA" at bounding box center [822, 409] width 153 height 50
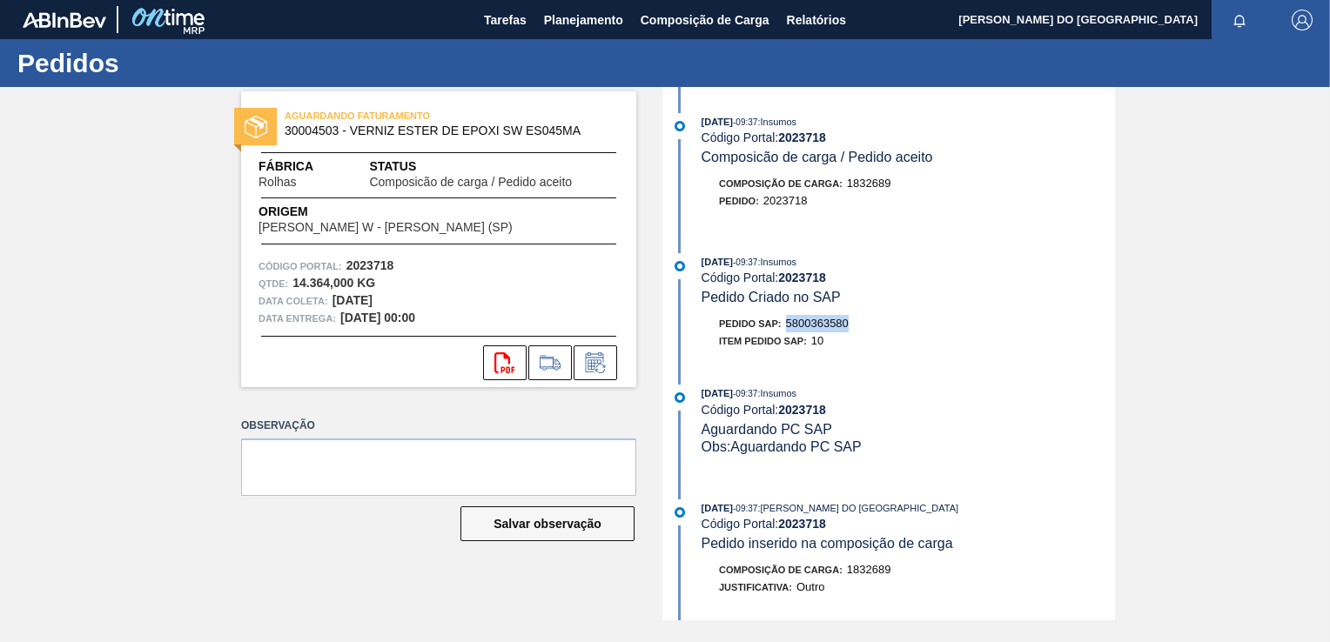
drag, startPoint x: 785, startPoint y: 325, endPoint x: 860, endPoint y: 330, distance: 75.0
click at [860, 330] on div "Pedido SAP: 5800363580" at bounding box center [907, 323] width 413 height 17
copy span "5800363580"
click at [573, 17] on span "Planejamento" at bounding box center [583, 20] width 79 height 21
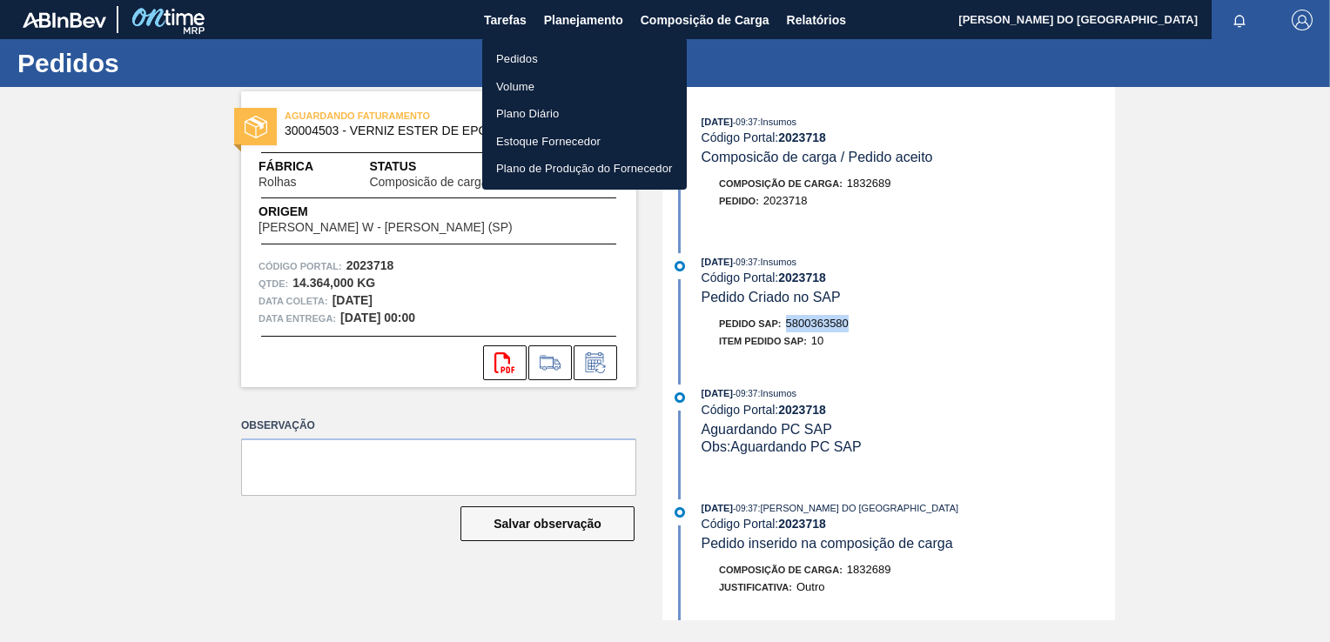
click at [560, 64] on li "Pedidos" at bounding box center [584, 59] width 204 height 28
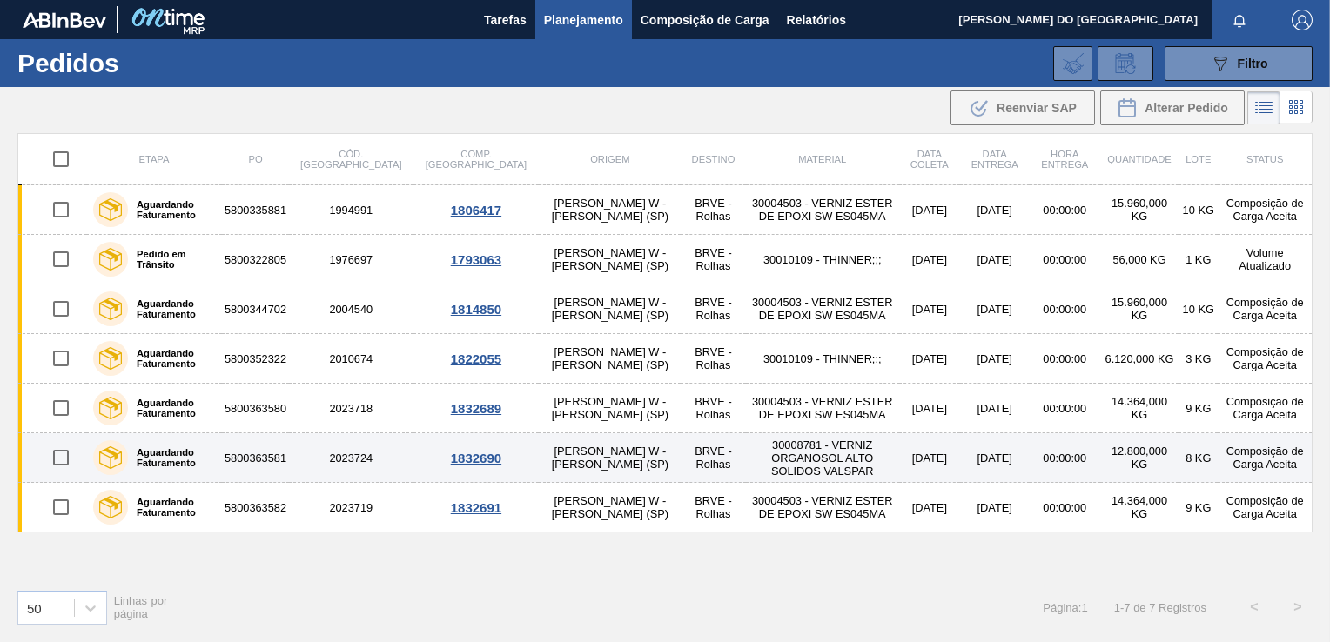
click at [746, 466] on td "30008781 - VERNIZ ORGANOSOL ALTO SOLIDOS VALSPAR" at bounding box center [822, 458] width 153 height 50
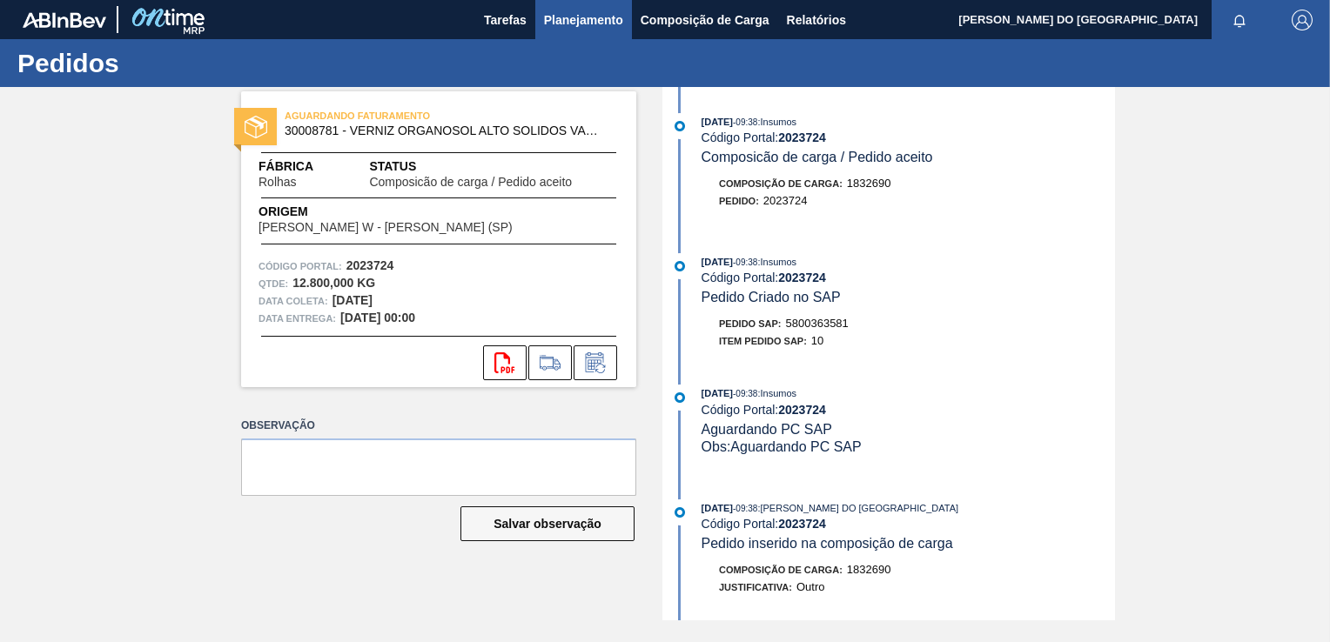
click at [585, 22] on span "Planejamento" at bounding box center [583, 20] width 79 height 21
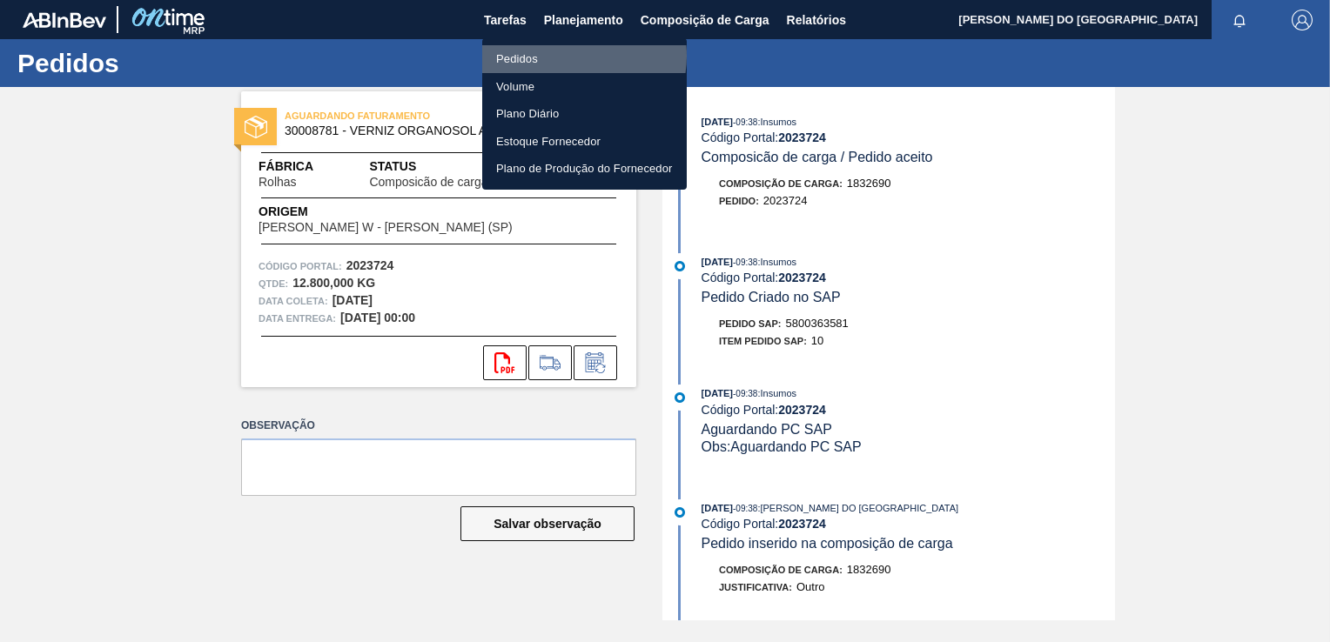
click at [567, 56] on li "Pedidos" at bounding box center [584, 59] width 204 height 28
